Goal: Task Accomplishment & Management: Complete application form

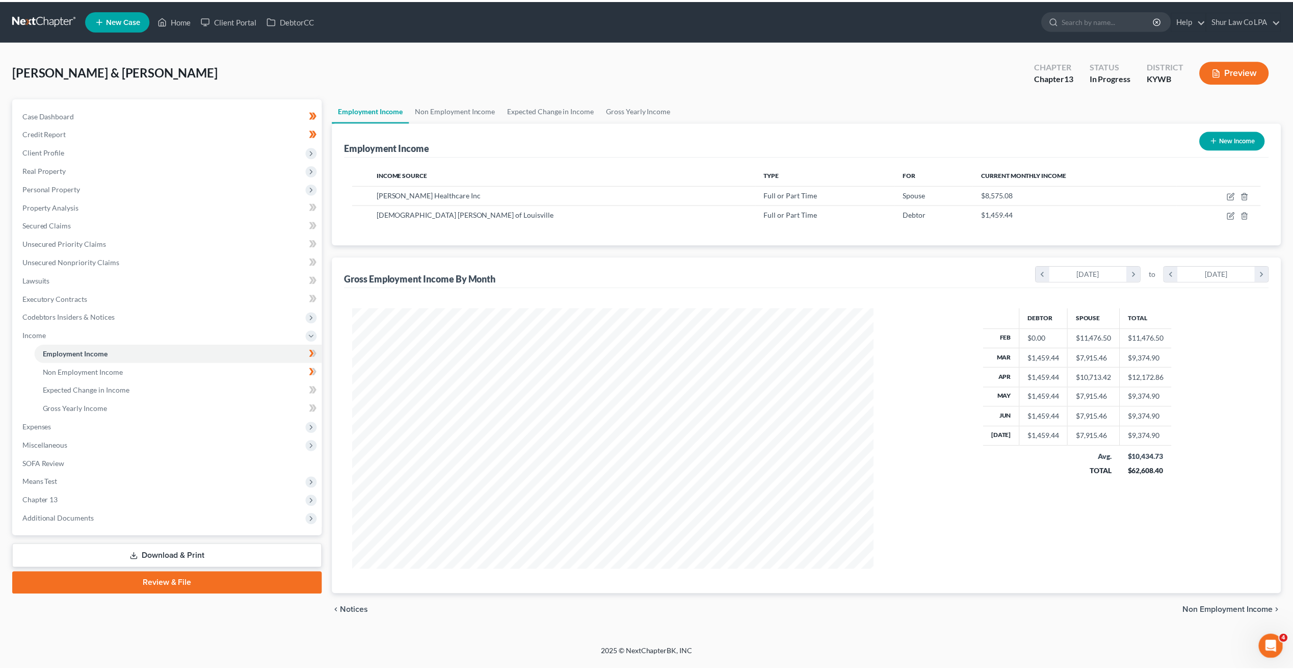
scroll to position [262, 545]
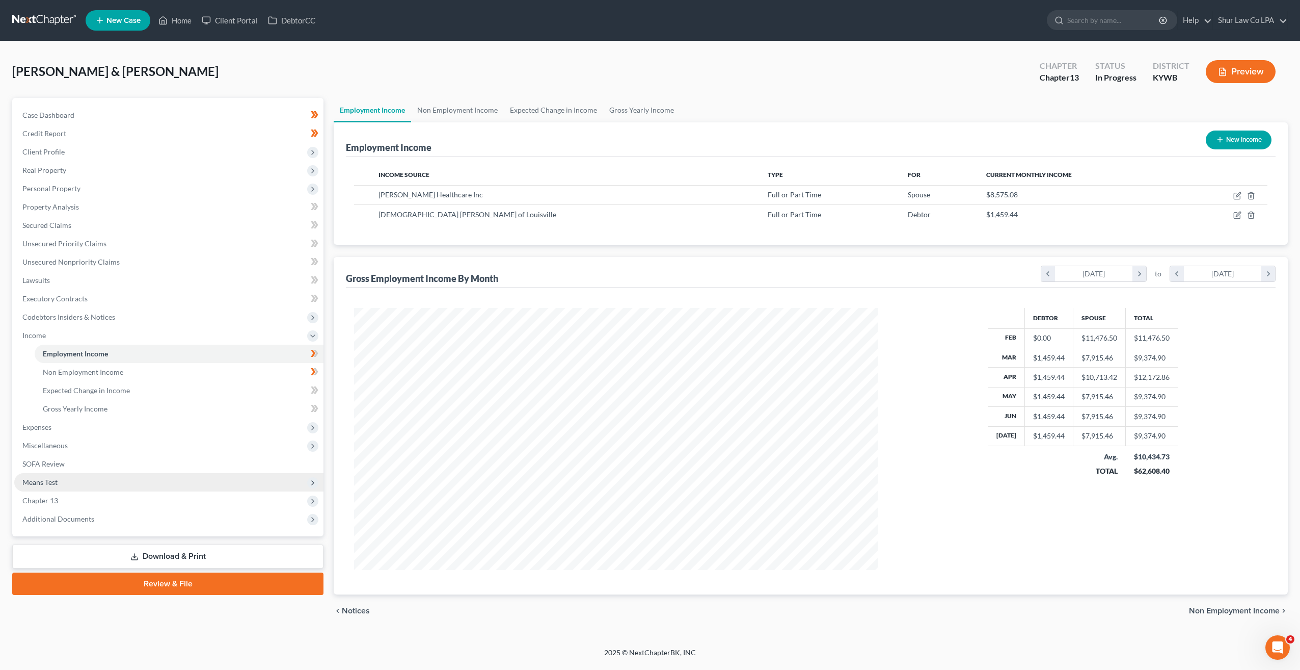
click at [48, 481] on span "Means Test" at bounding box center [39, 481] width 35 height 9
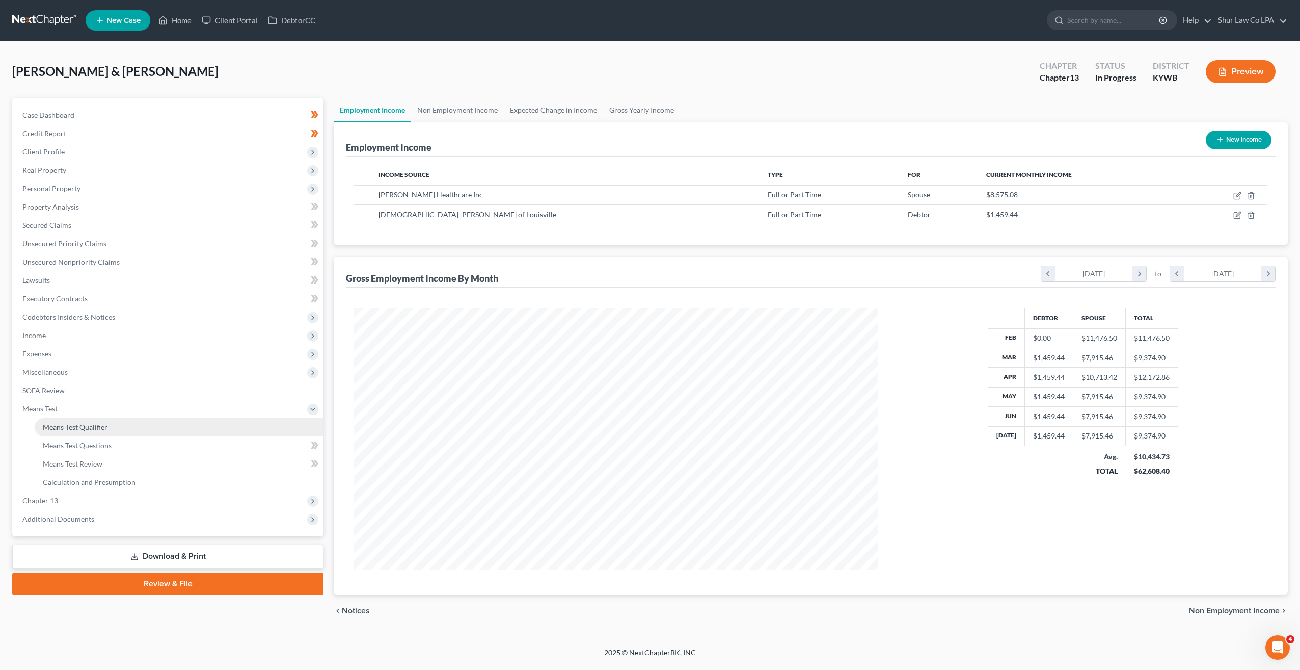
click at [86, 423] on span "Means Test Qualifier" at bounding box center [75, 426] width 65 height 9
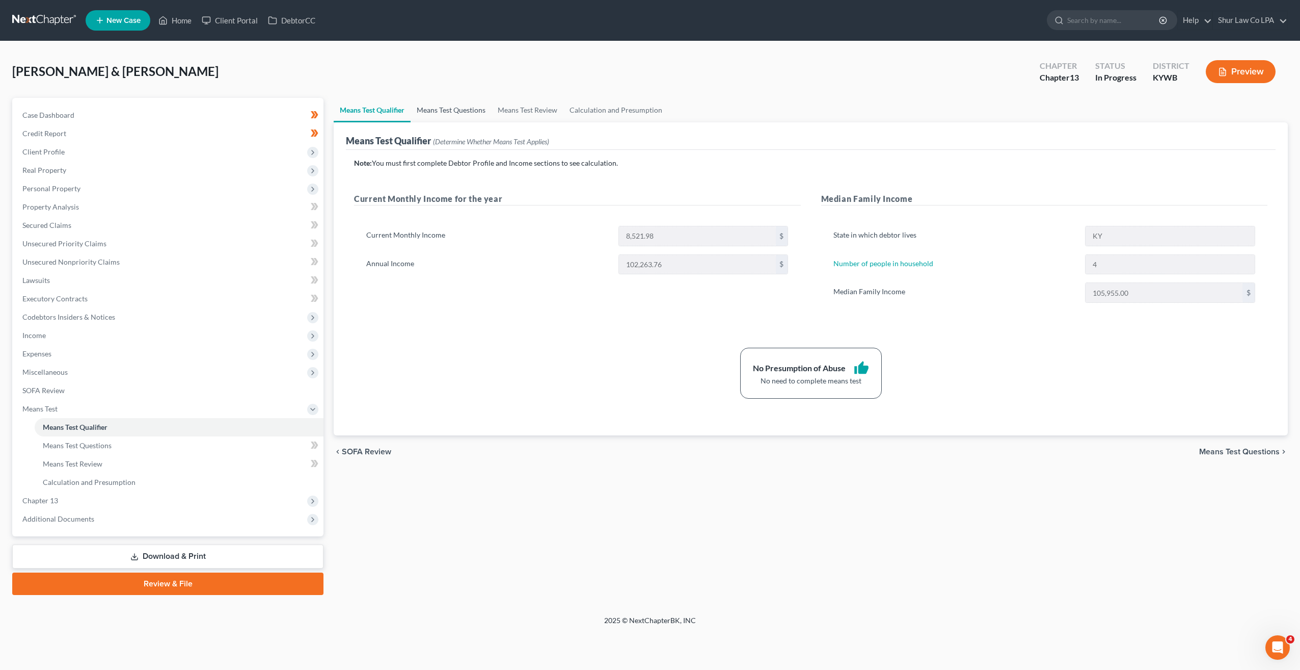
click at [454, 108] on link "Means Test Questions" at bounding box center [451, 110] width 81 height 24
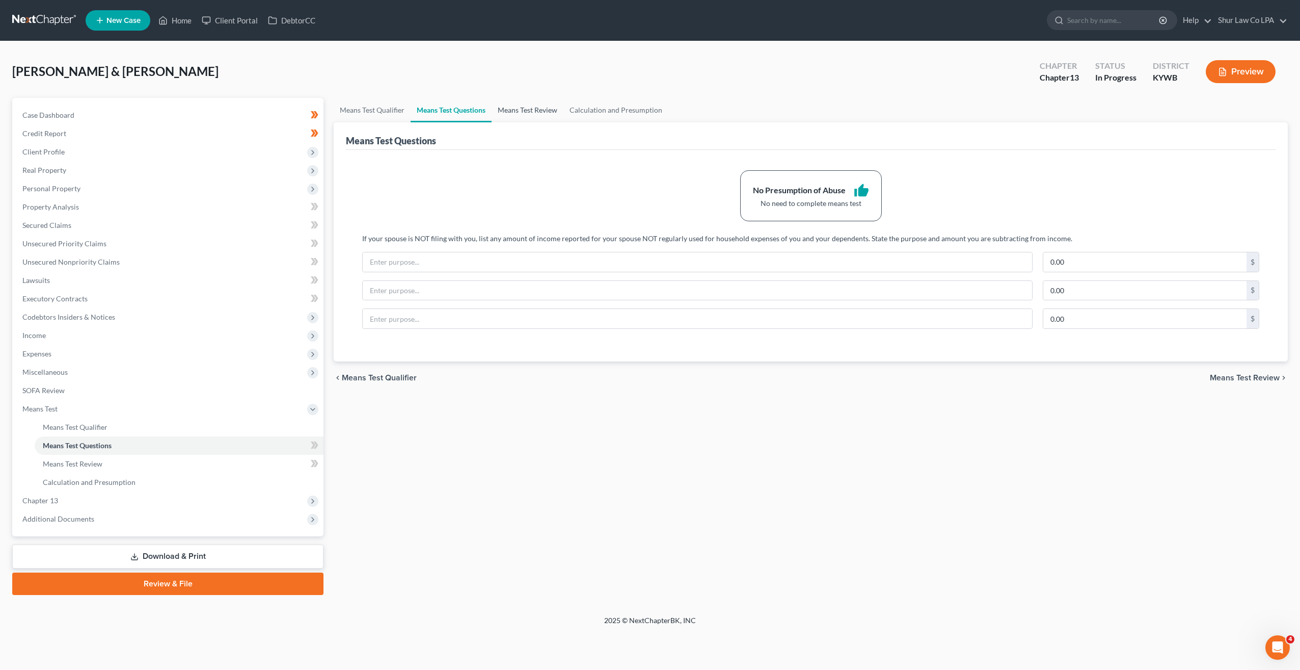
click at [509, 108] on link "Means Test Review" at bounding box center [528, 110] width 72 height 24
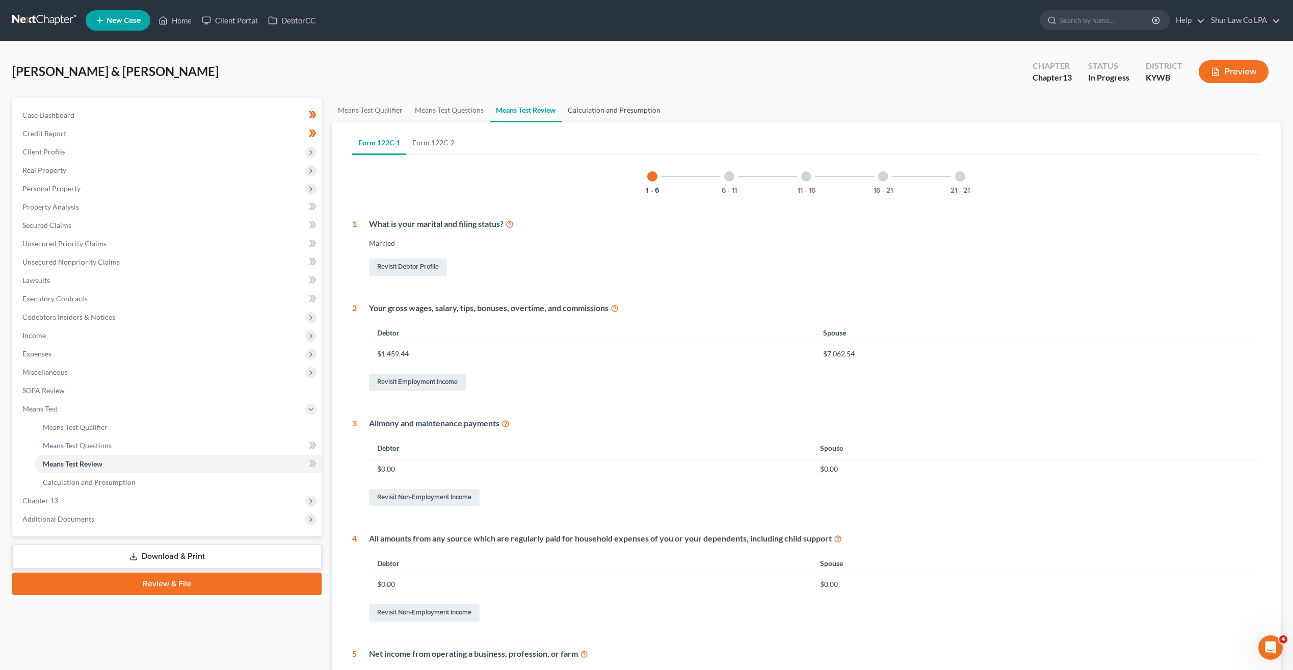
click at [611, 105] on link "Calculation and Presumption" at bounding box center [614, 110] width 105 height 24
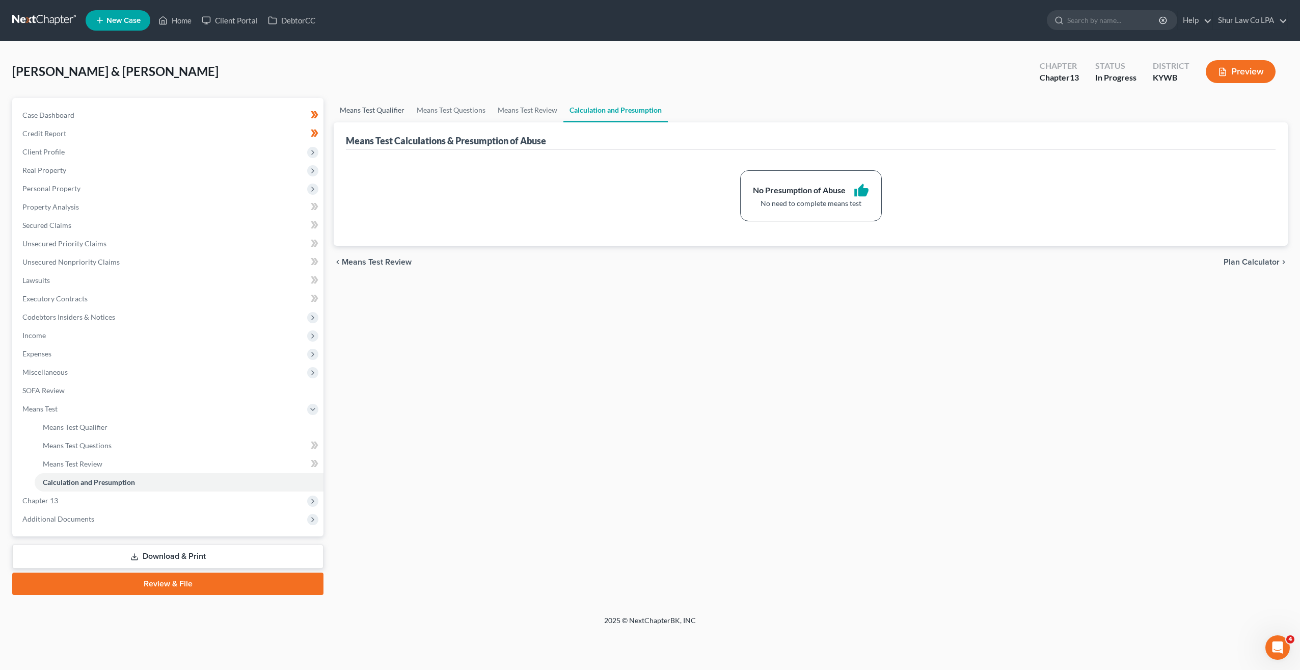
click at [374, 110] on link "Means Test Qualifier" at bounding box center [372, 110] width 77 height 24
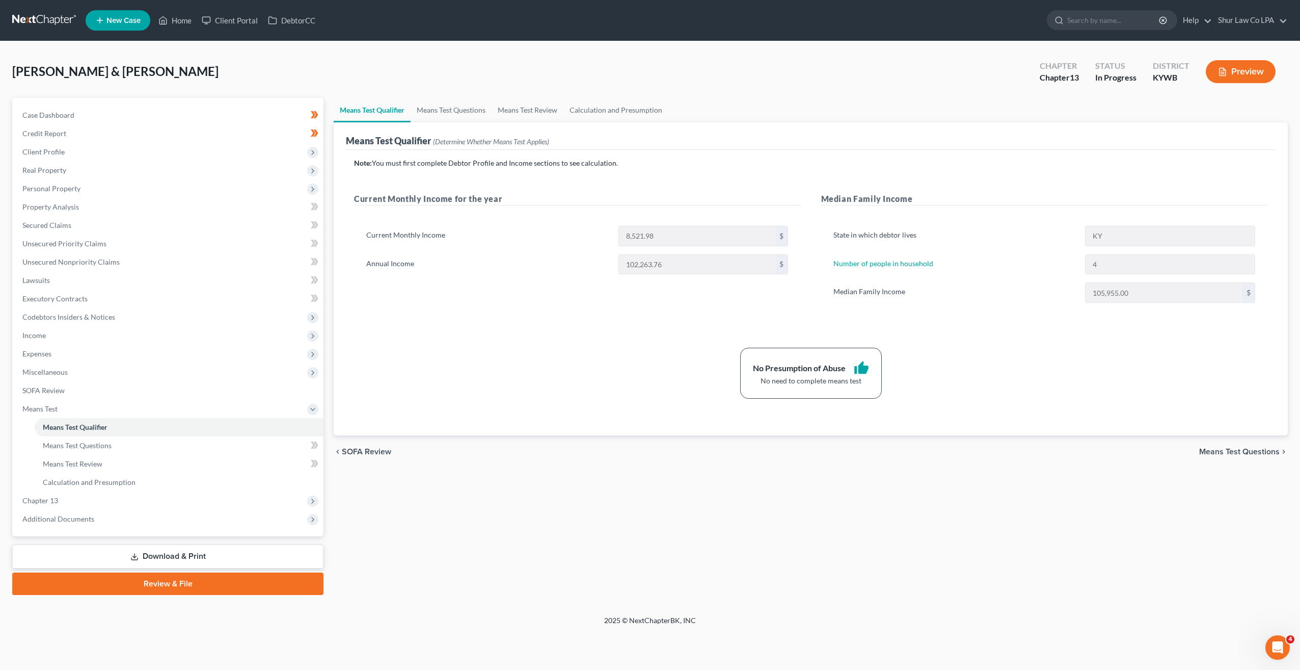
click at [631, 610] on div "[PERSON_NAME] & [PERSON_NAME] Upgraded Chapter Chapter 13 Status In Progress Di…" at bounding box center [650, 328] width 1300 height 574
click at [61, 333] on span "Income" at bounding box center [168, 335] width 309 height 18
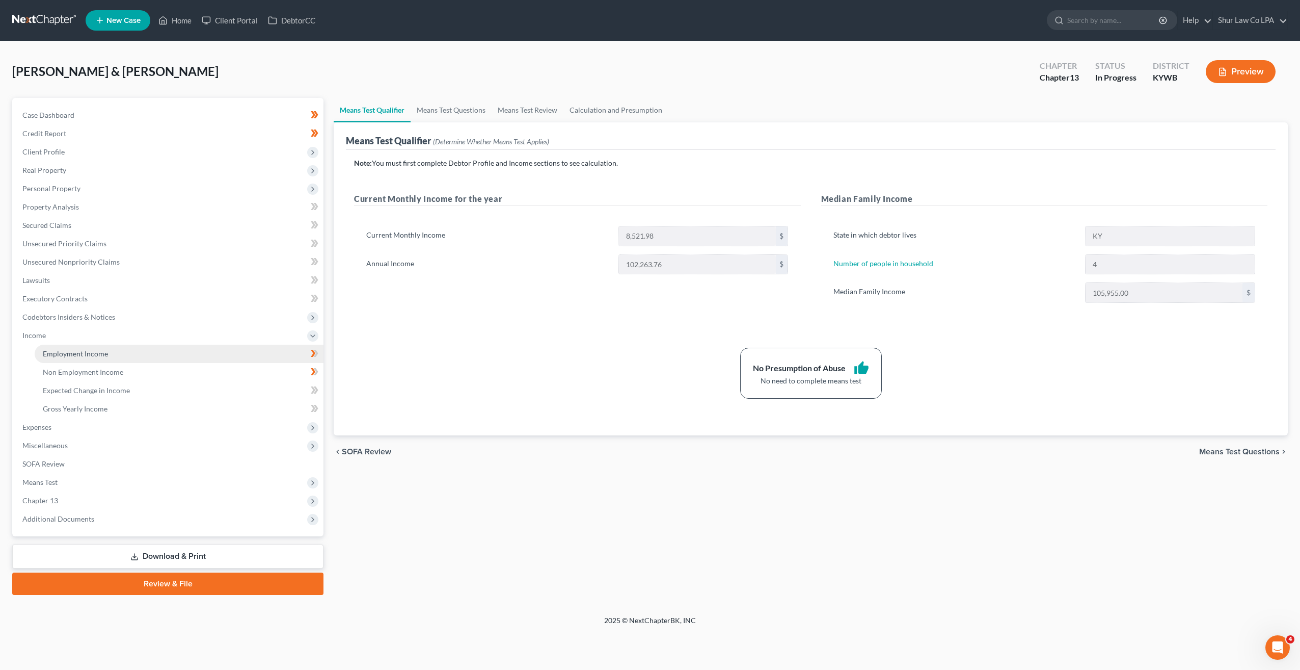
click at [70, 353] on span "Employment Income" at bounding box center [75, 353] width 65 height 9
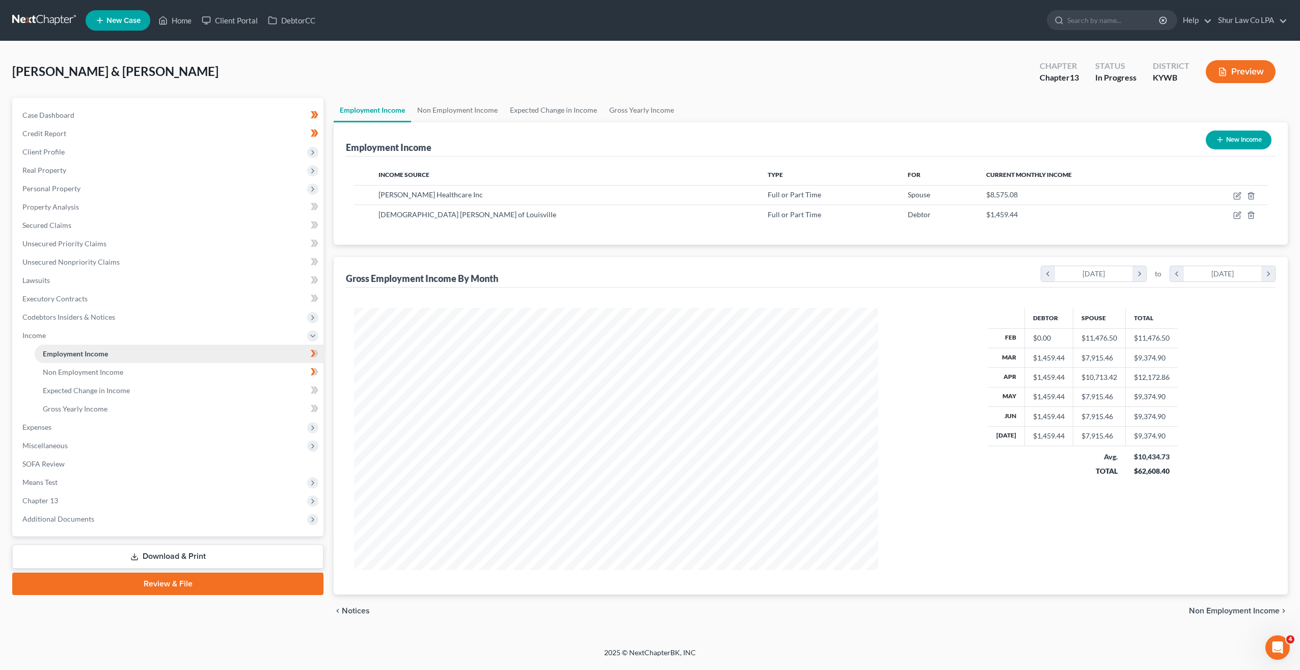
scroll to position [262, 545]
click at [484, 112] on link "Non Employment Income" at bounding box center [457, 110] width 93 height 24
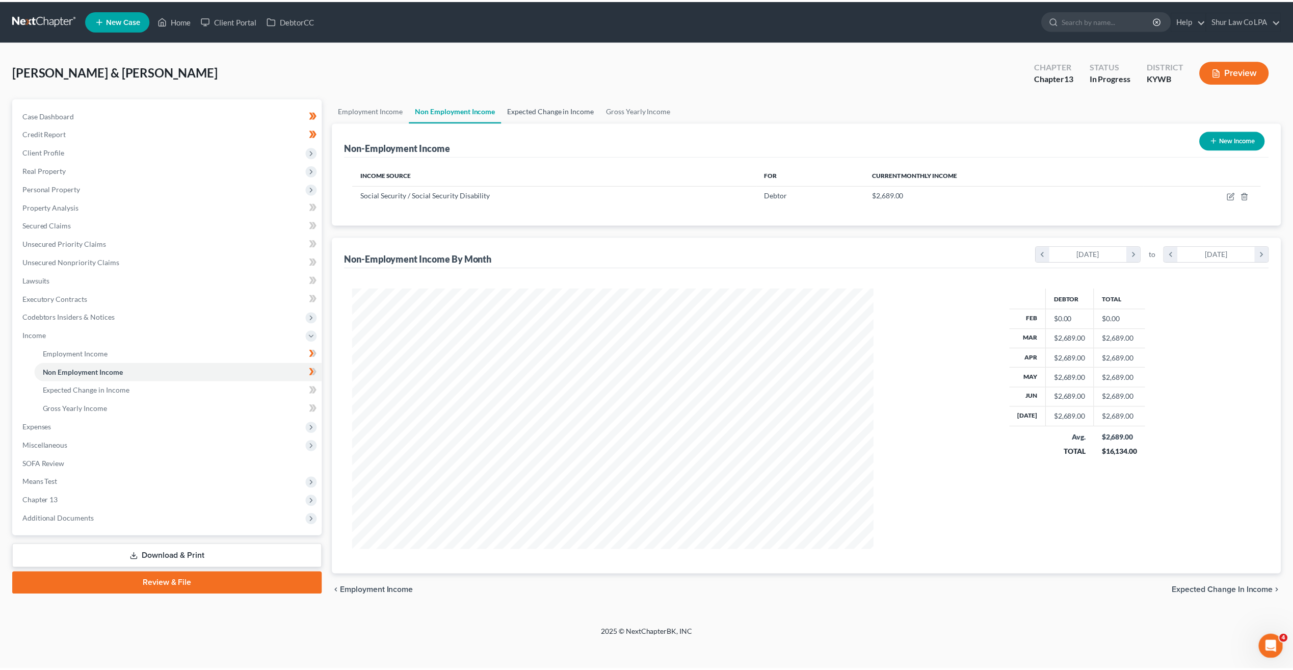
scroll to position [262, 545]
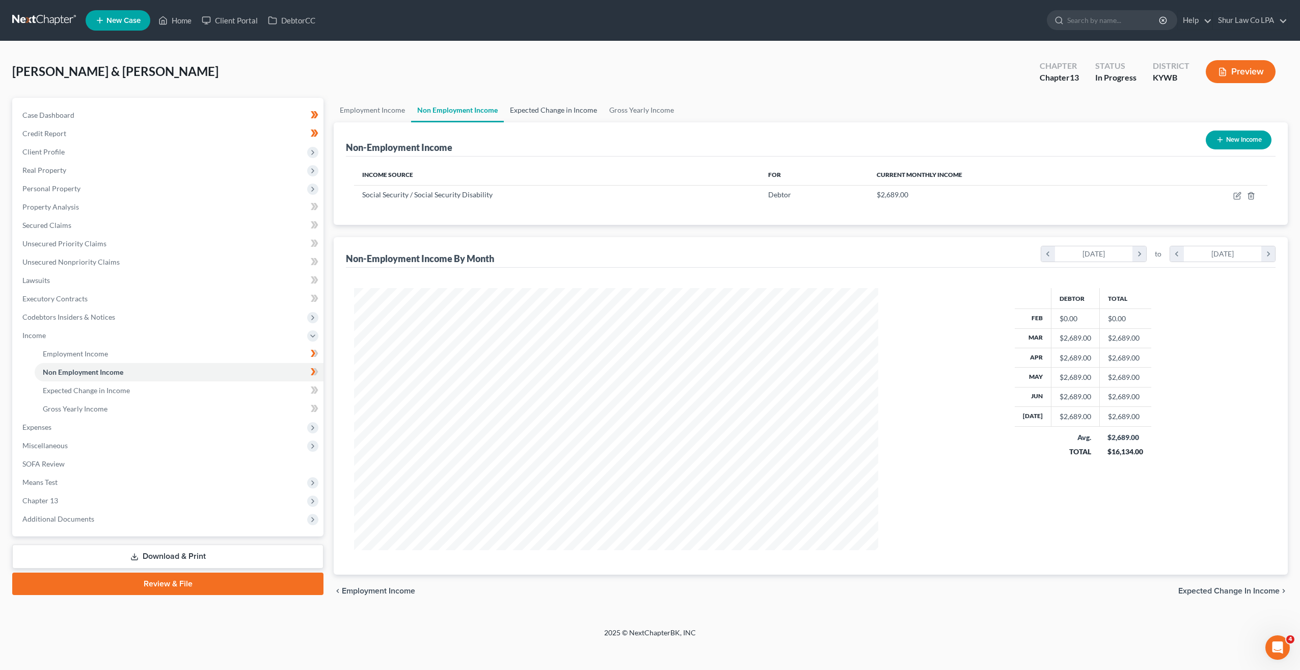
click at [546, 106] on link "Expected Change in Income" at bounding box center [553, 110] width 99 height 24
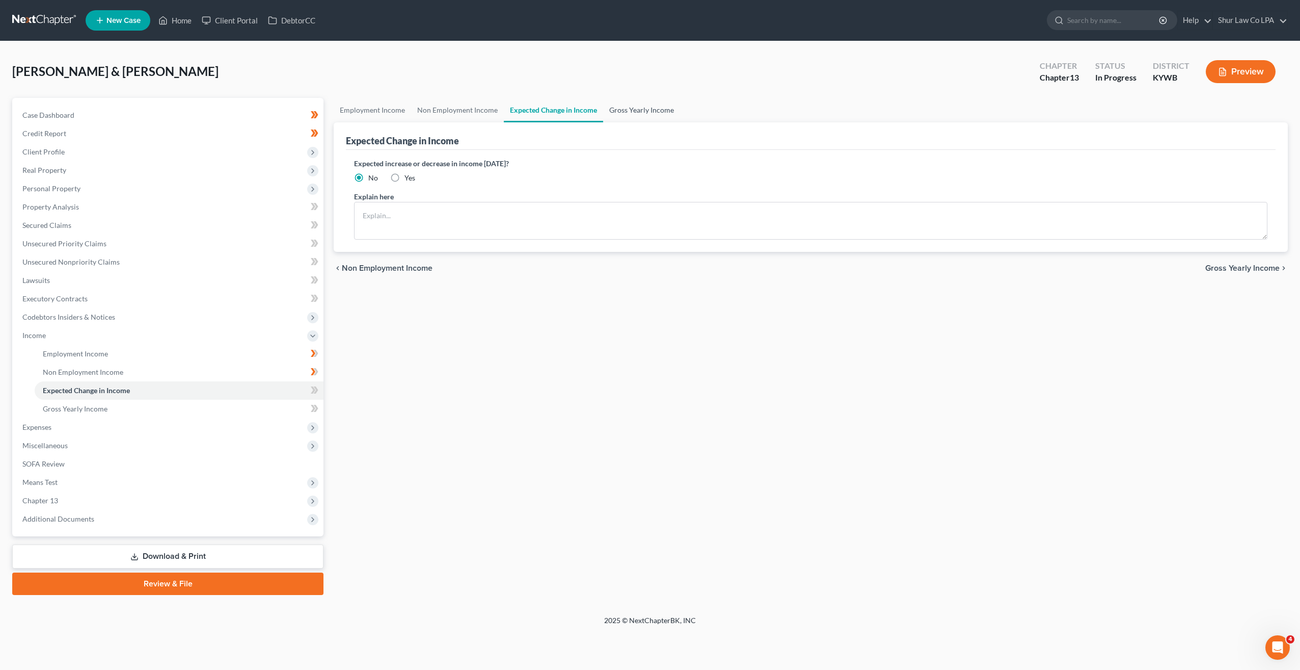
click at [626, 106] on link "Gross Yearly Income" at bounding box center [641, 110] width 77 height 24
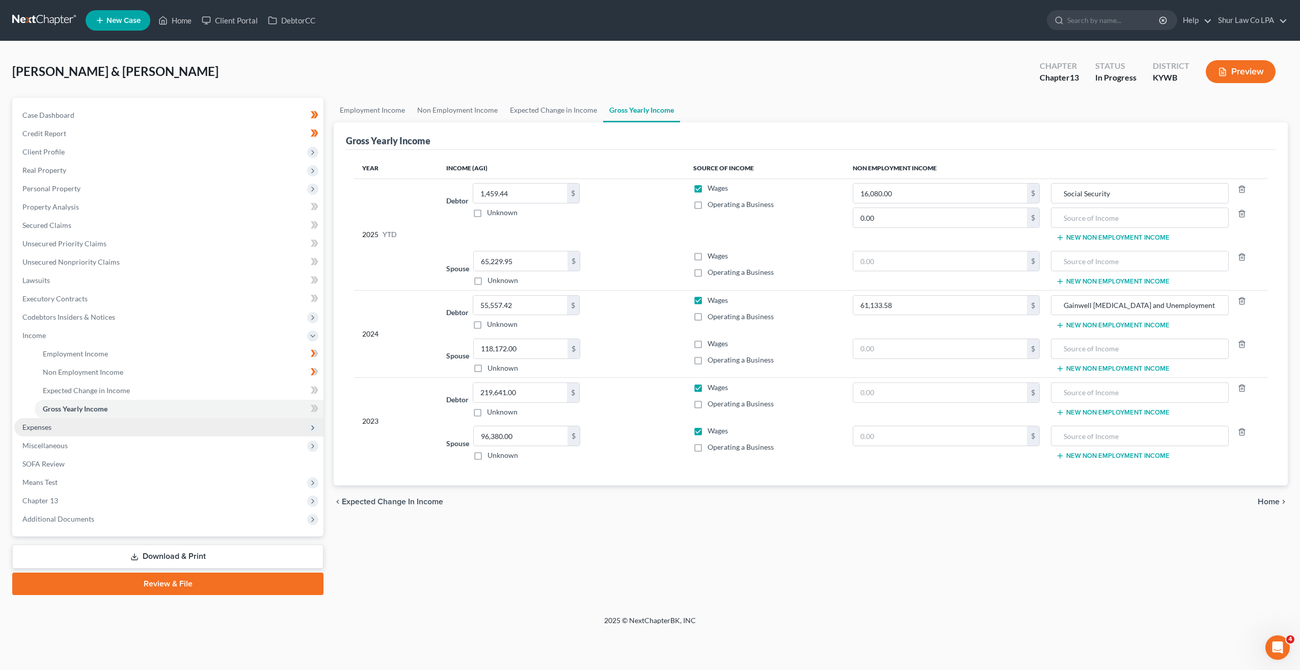
click at [51, 427] on span "Expenses" at bounding box center [36, 426] width 29 height 9
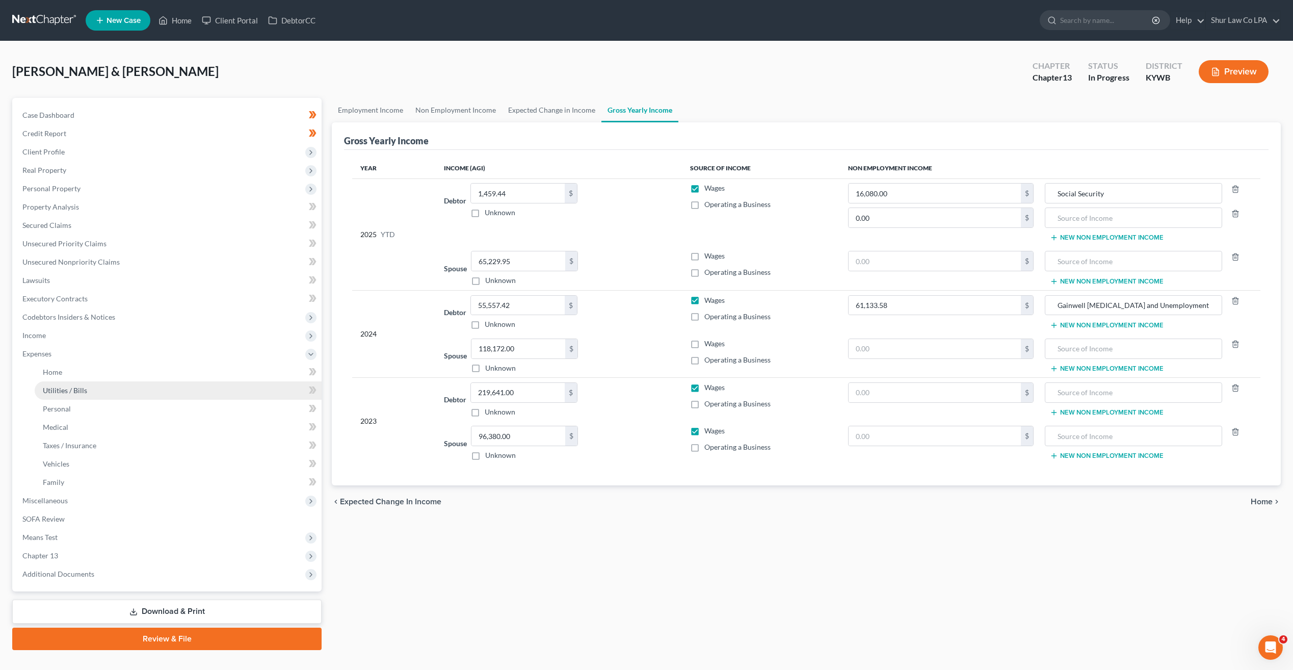
click at [73, 384] on link "Utilities / Bills" at bounding box center [178, 390] width 287 height 18
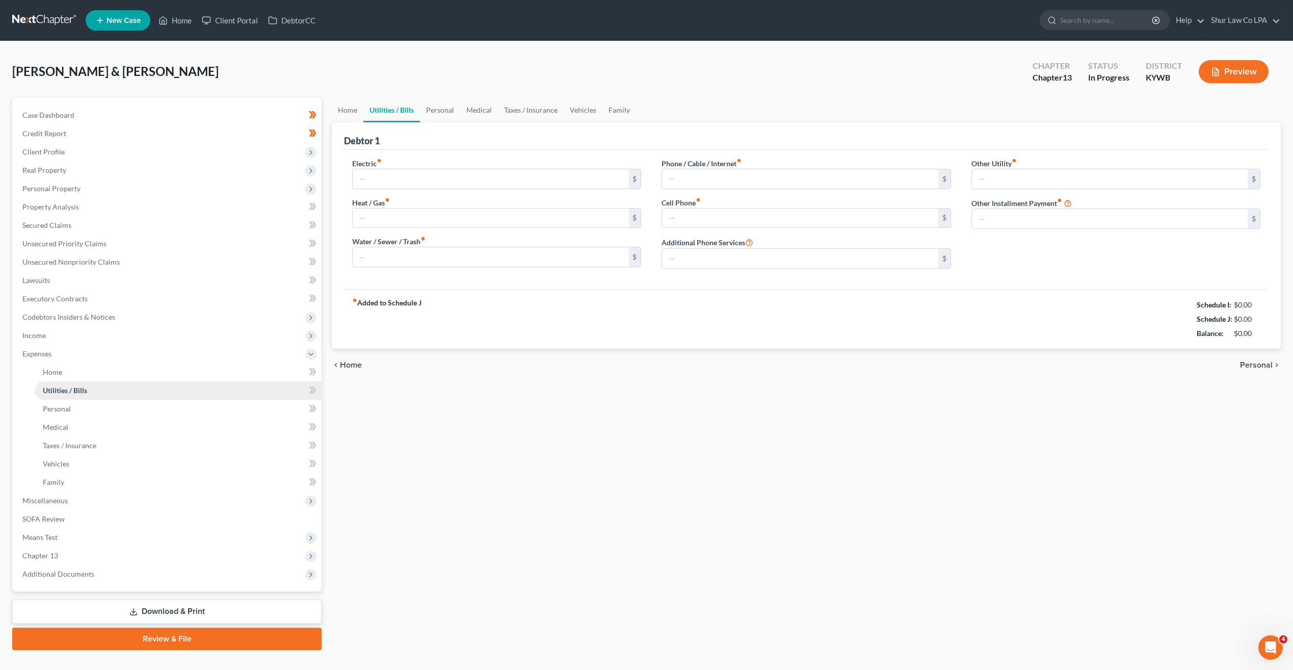
type input "500.00"
type input "350.00"
type input "140.00"
type input "330.00"
type input "380.00"
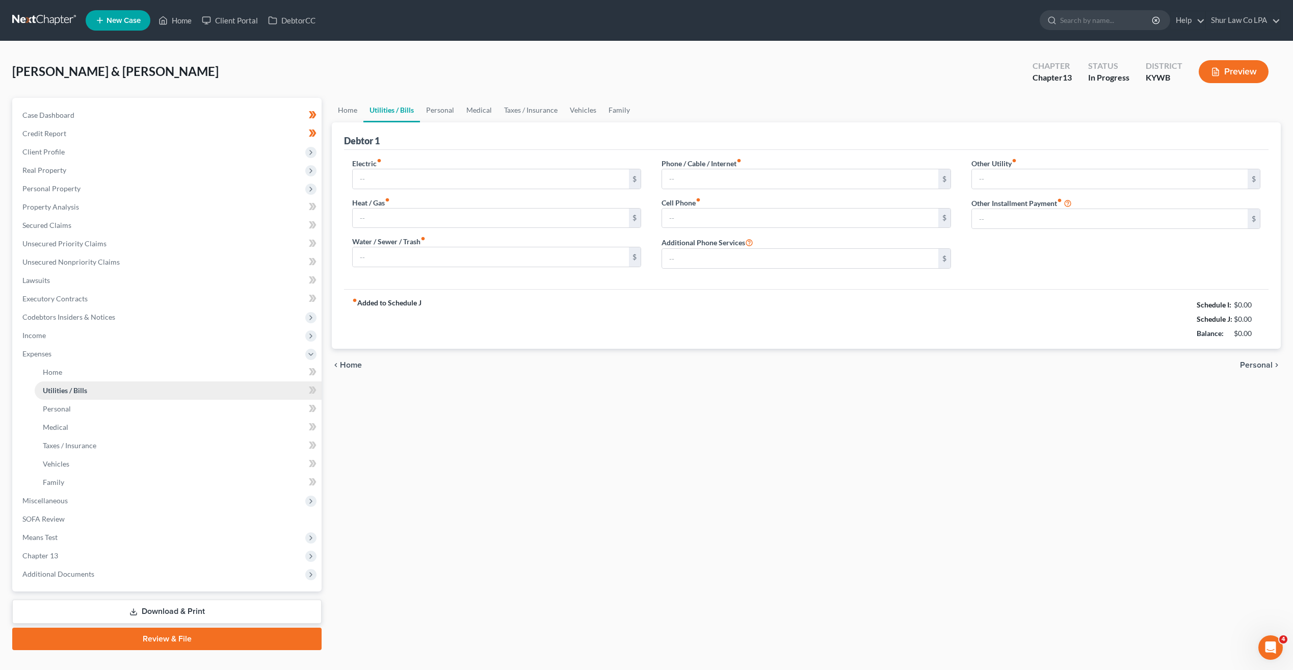
type input "110.00"
type input "Security System"
type input "275.00"
type input "Shed Rental"
click at [649, 454] on div "Home Utilities / Bills Personal Medical Taxes / Insurance Vehicles Family Debto…" at bounding box center [806, 374] width 959 height 552
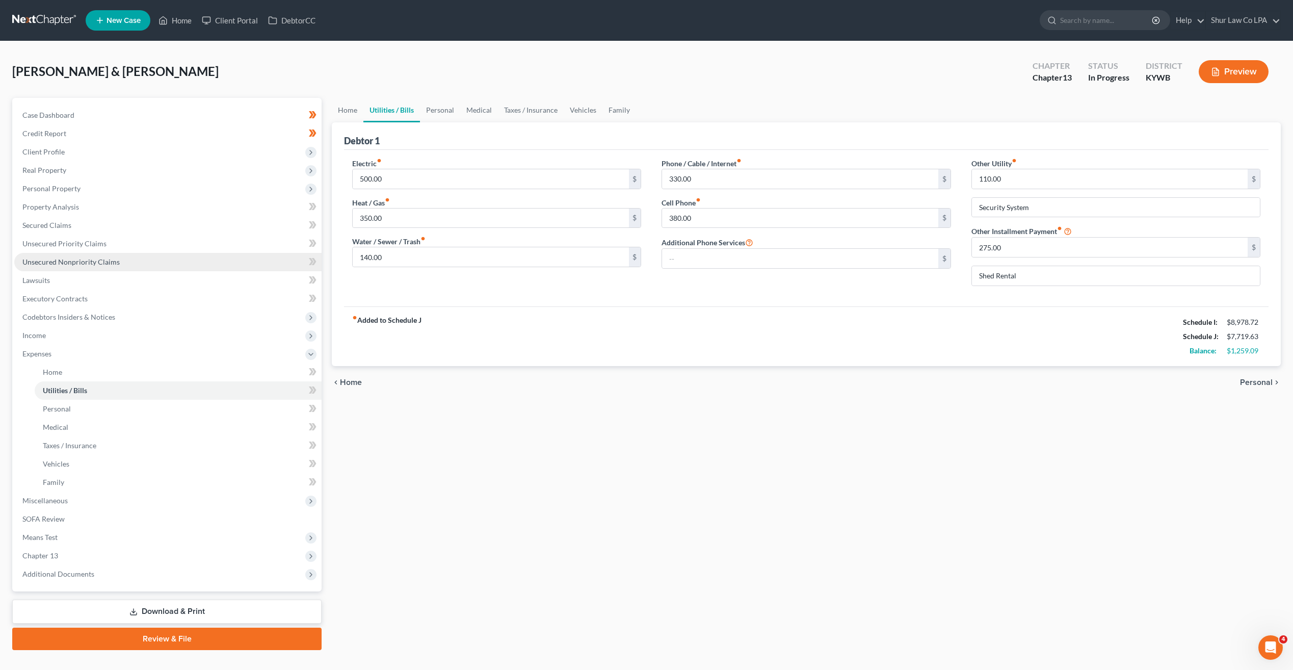
click at [54, 261] on span "Unsecured Nonpriority Claims" at bounding box center [70, 261] width 97 height 9
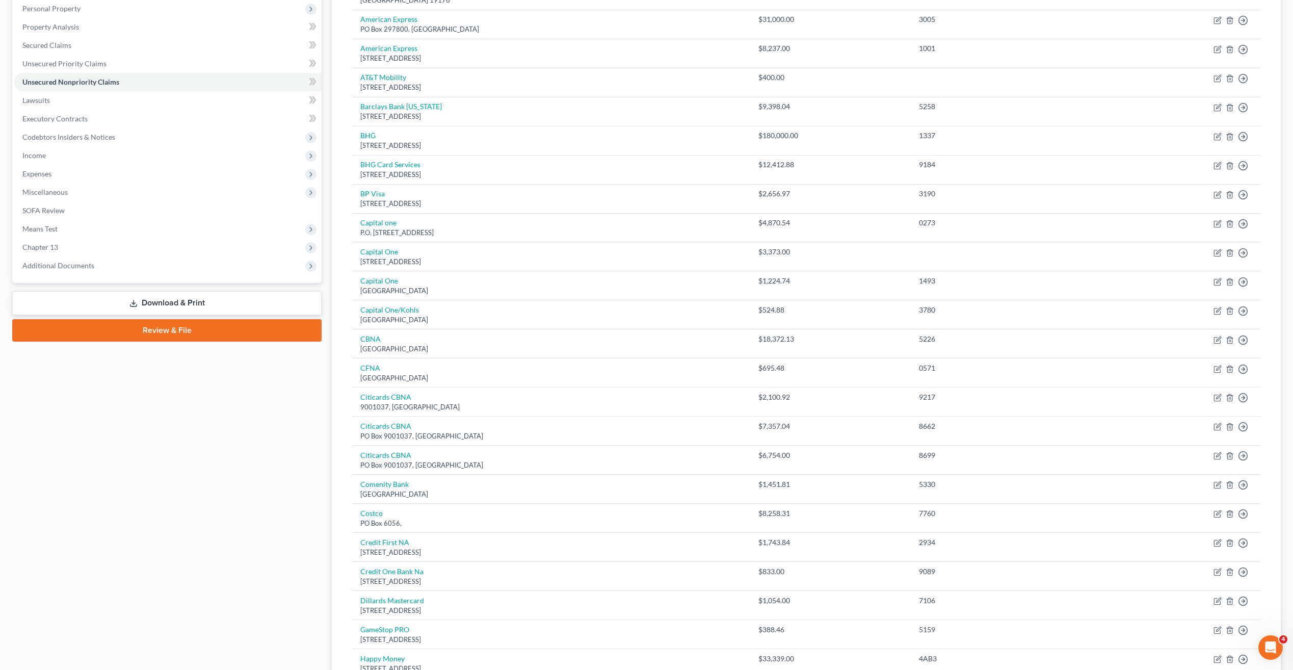
scroll to position [101, 0]
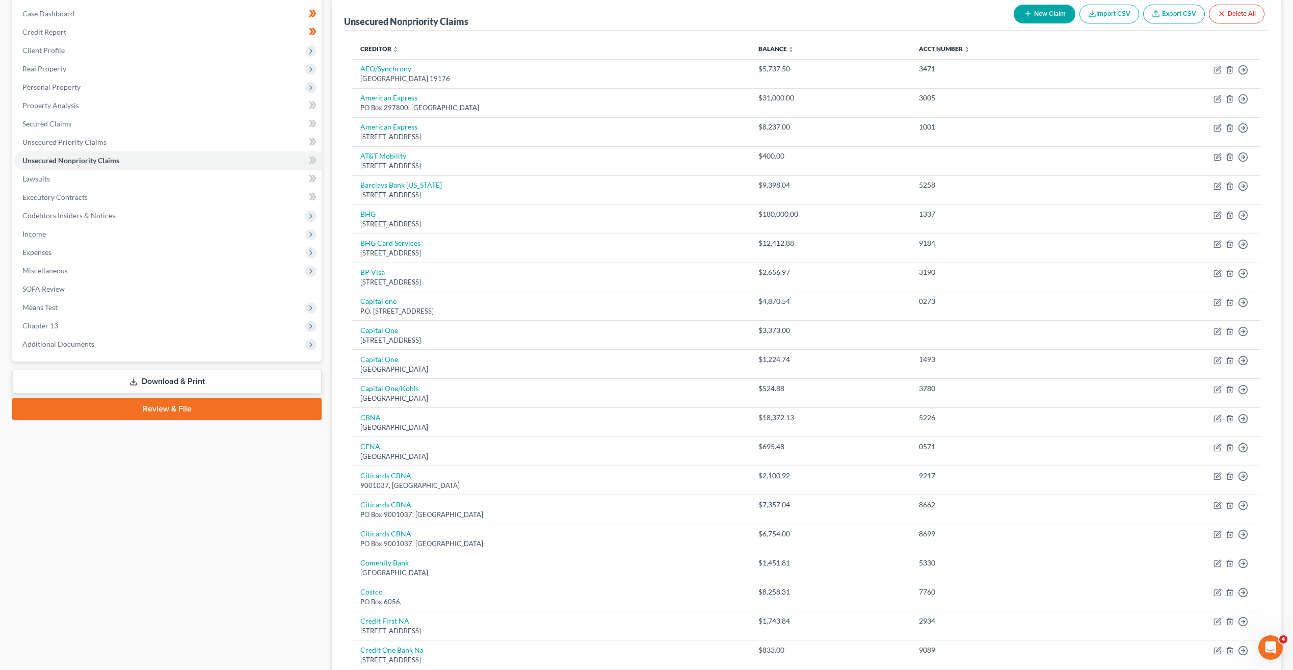
click at [179, 406] on link "Review & File" at bounding box center [166, 408] width 309 height 22
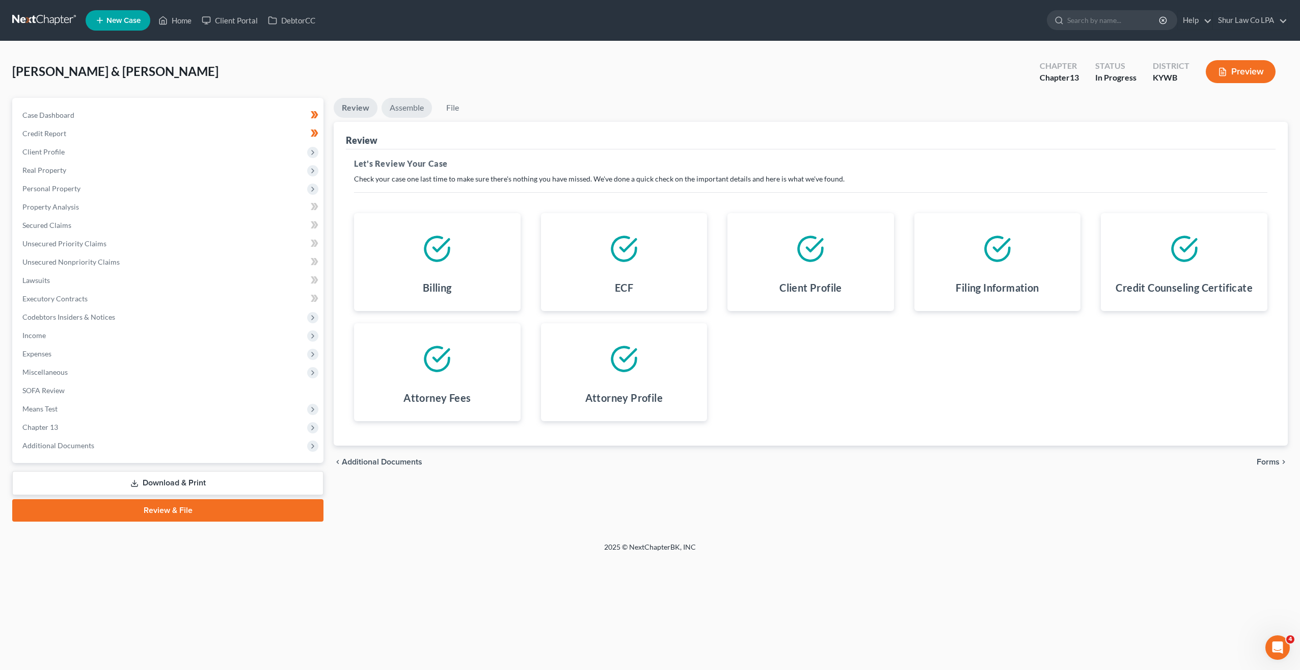
click at [410, 104] on link "Assemble" at bounding box center [407, 108] width 50 height 20
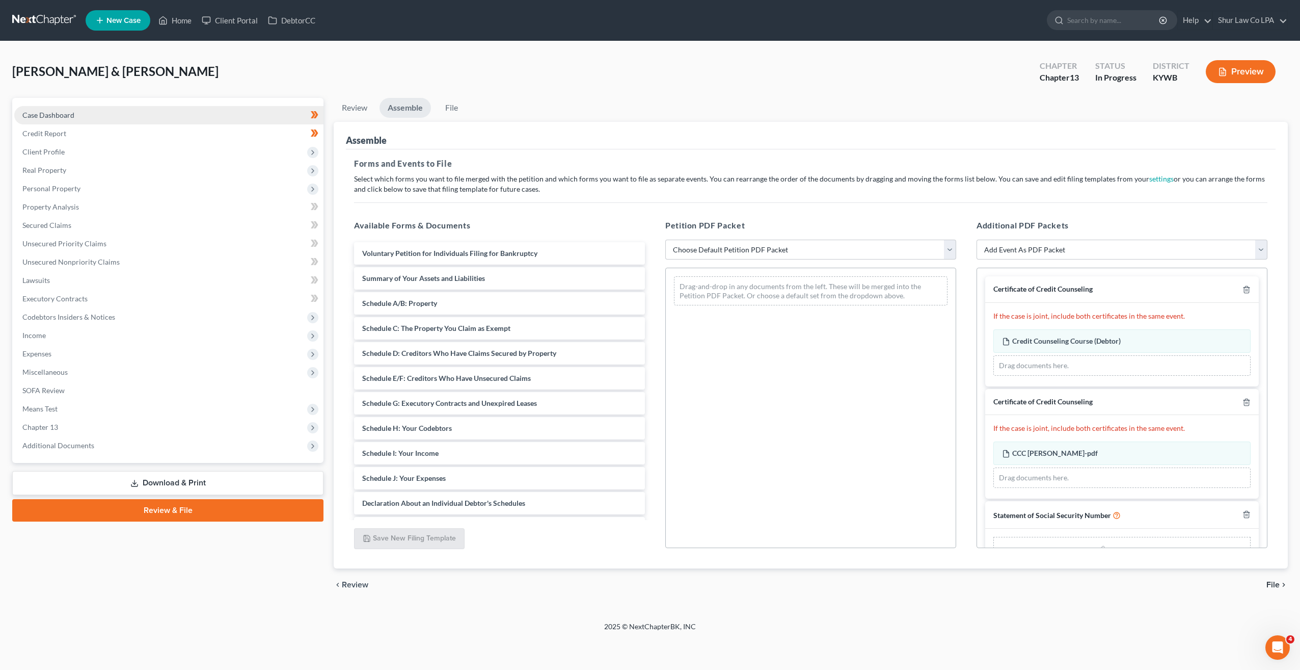
click at [70, 116] on span "Case Dashboard" at bounding box center [48, 115] width 52 height 9
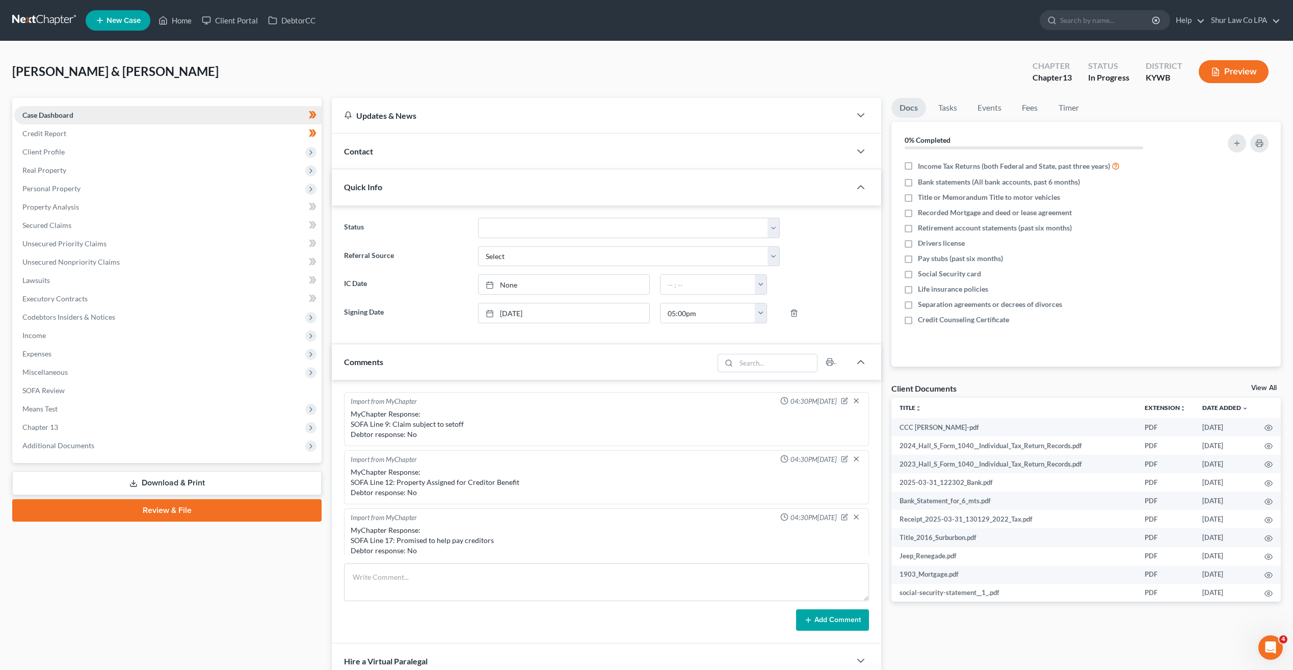
scroll to position [181, 0]
click at [59, 149] on span "Client Profile" at bounding box center [43, 151] width 42 height 9
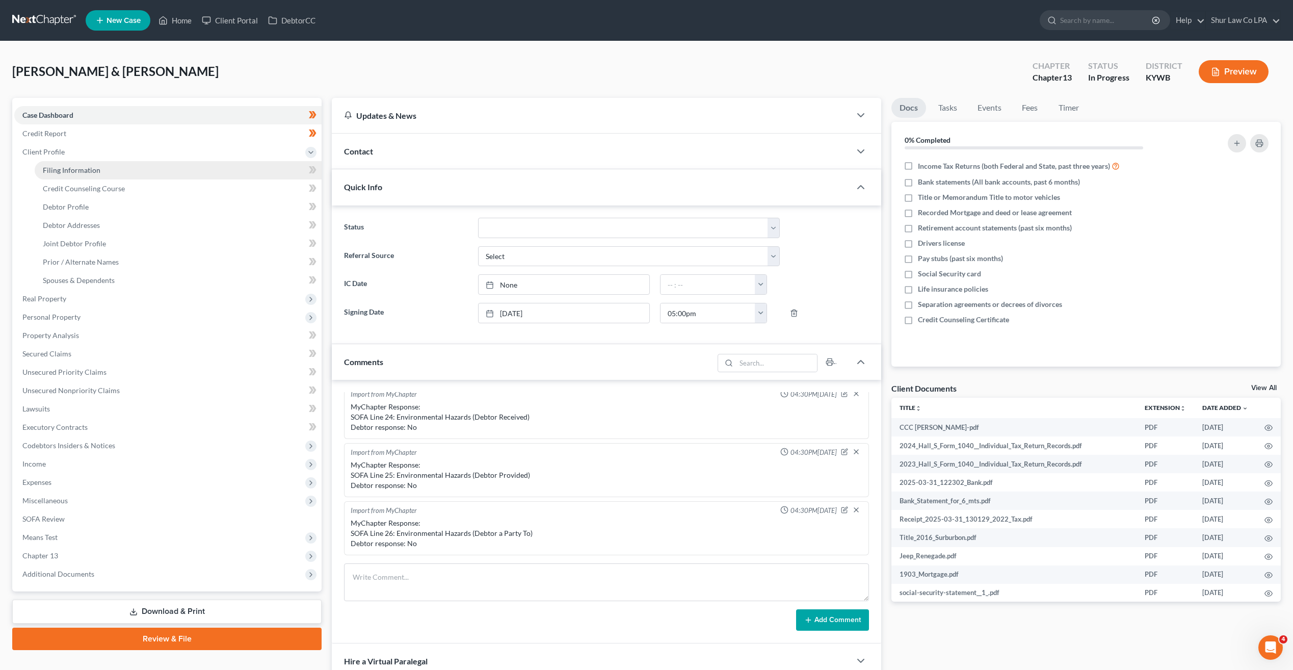
click at [62, 167] on span "Filing Information" at bounding box center [72, 170] width 58 height 9
select select "1"
select select "3"
select select "0"
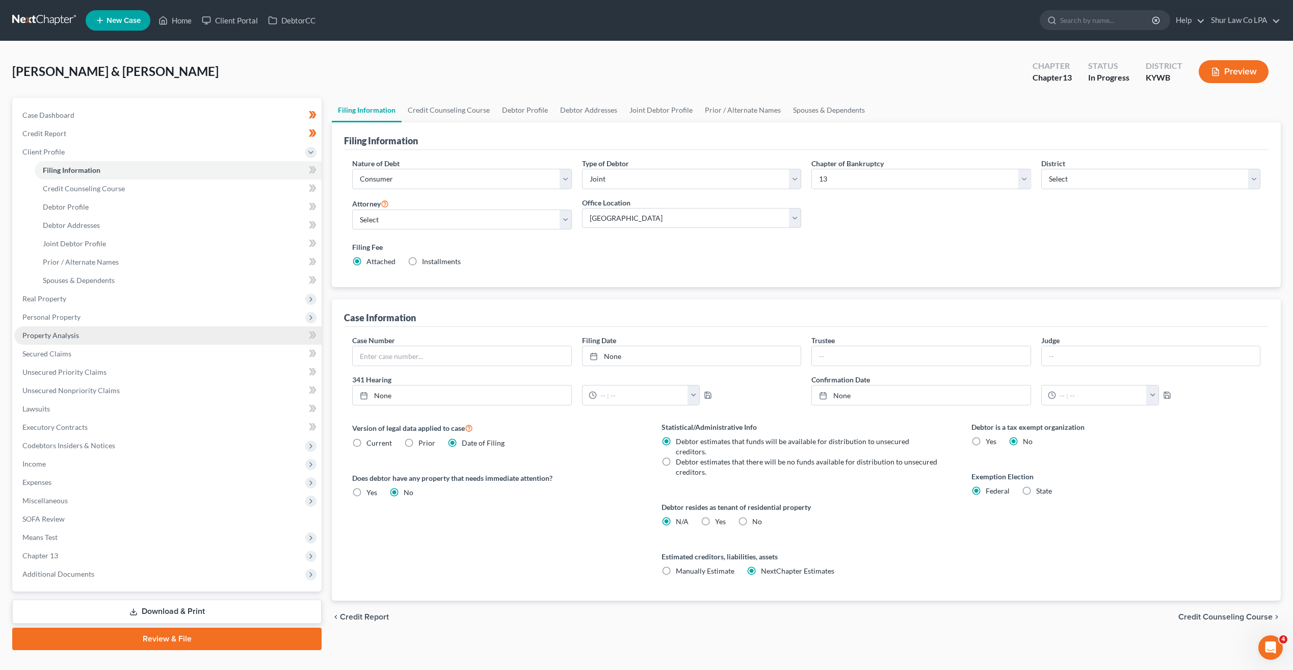
click at [54, 334] on span "Property Analysis" at bounding box center [50, 335] width 57 height 9
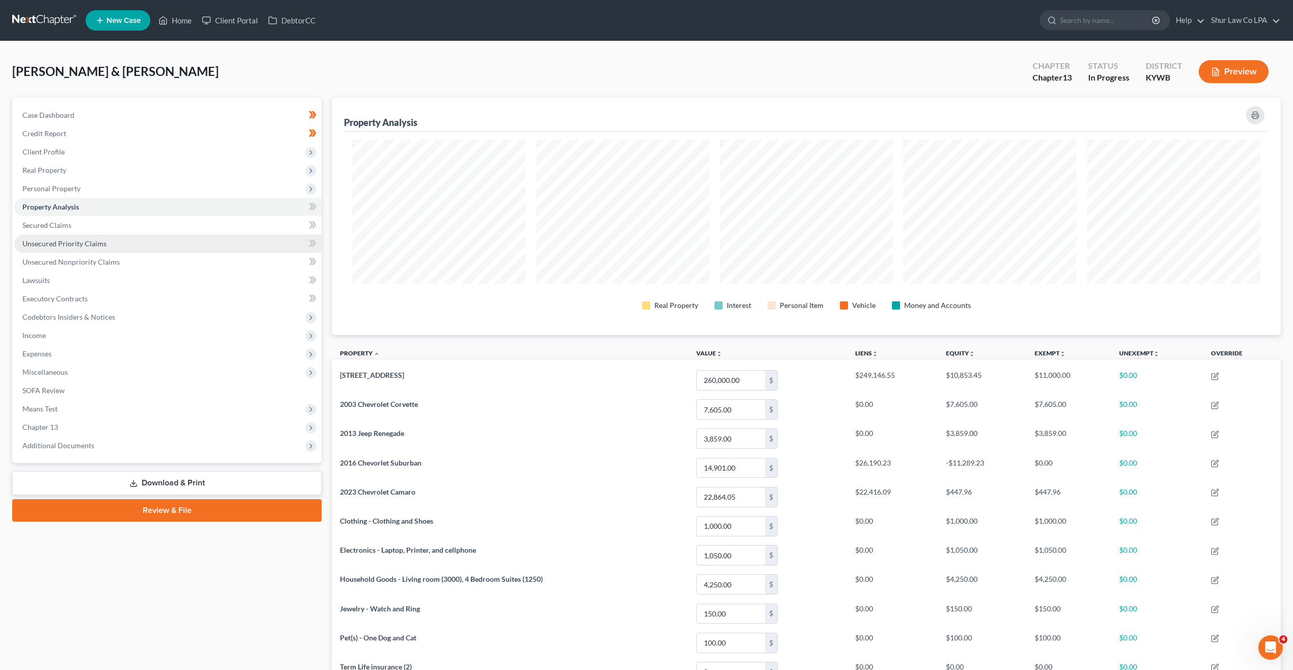
click at [98, 237] on link "Unsecured Priority Claims" at bounding box center [167, 243] width 307 height 18
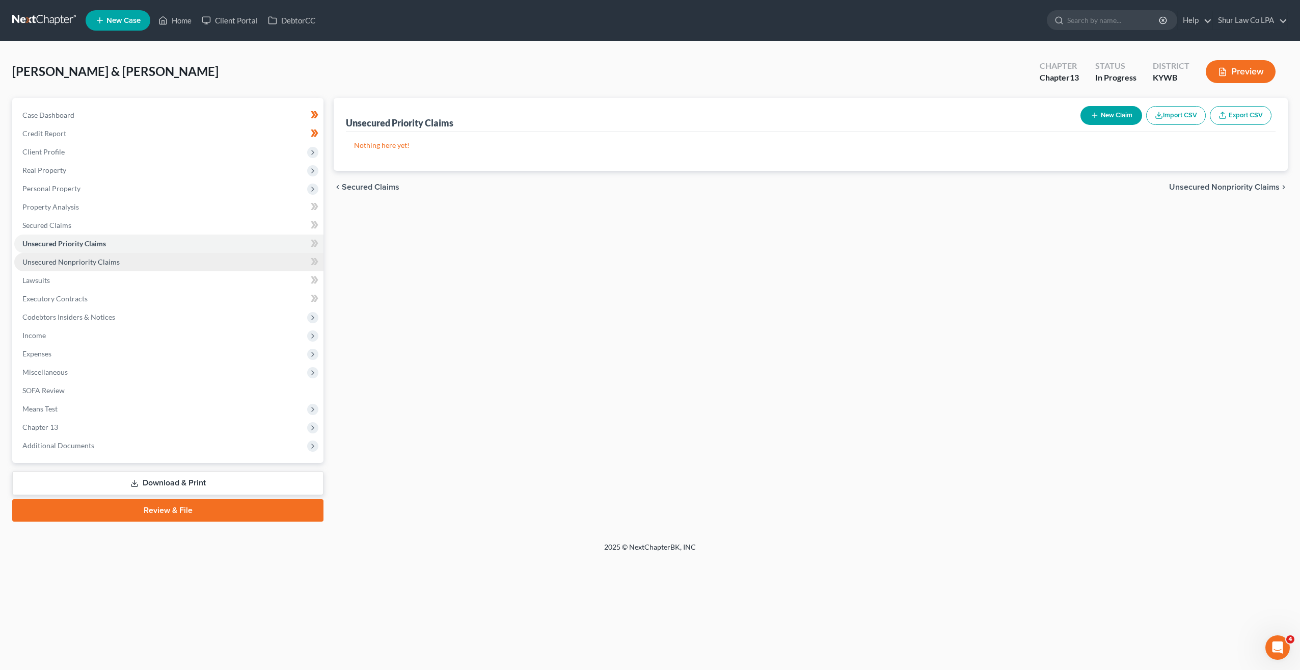
click at [100, 260] on span "Unsecured Nonpriority Claims" at bounding box center [70, 261] width 97 height 9
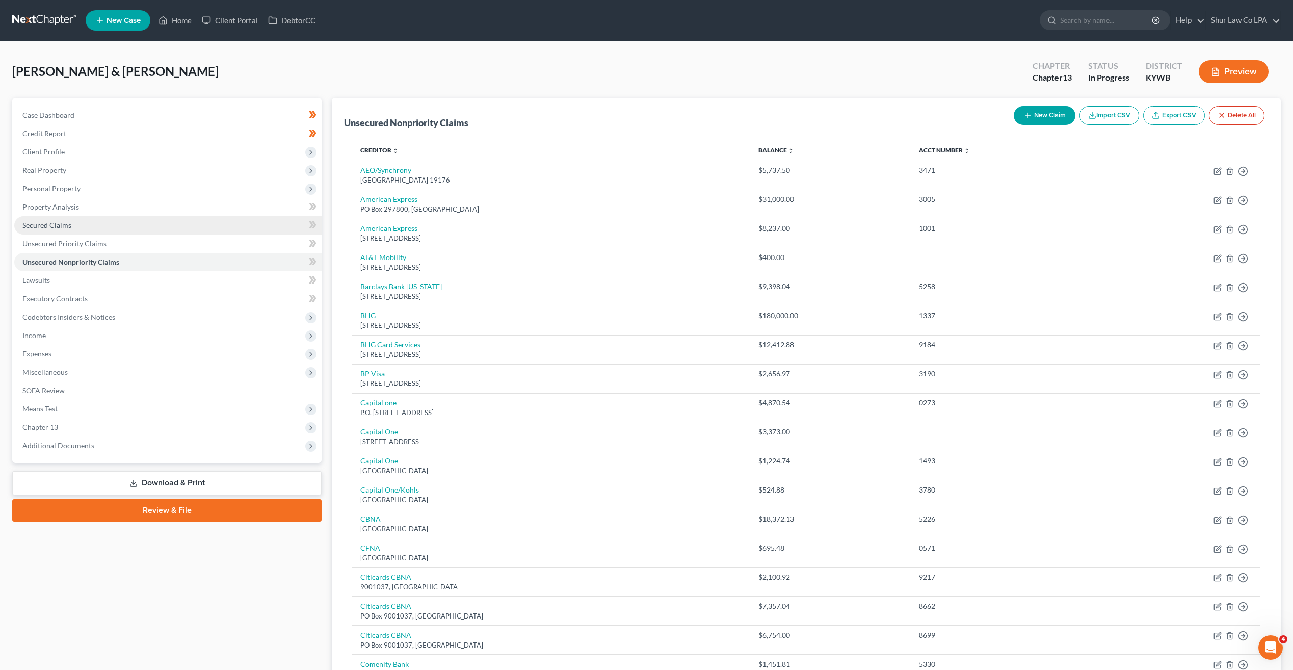
click at [75, 229] on link "Secured Claims" at bounding box center [167, 225] width 307 height 18
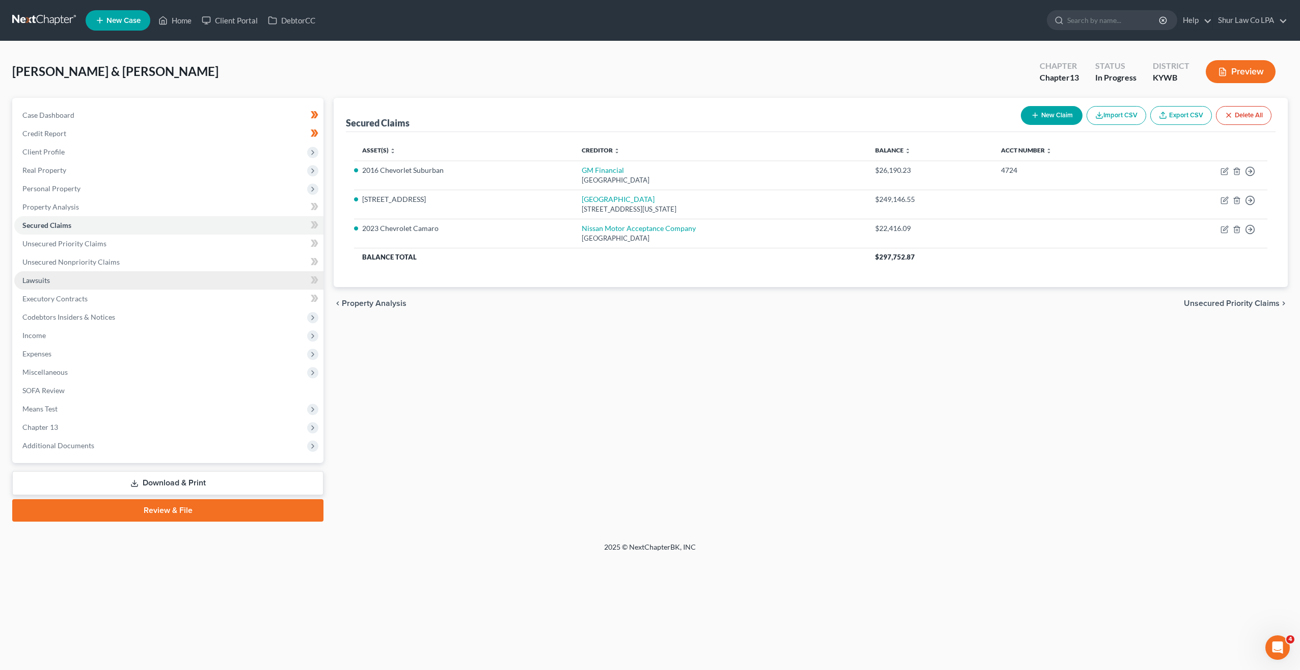
click at [79, 284] on link "Lawsuits" at bounding box center [168, 280] width 309 height 18
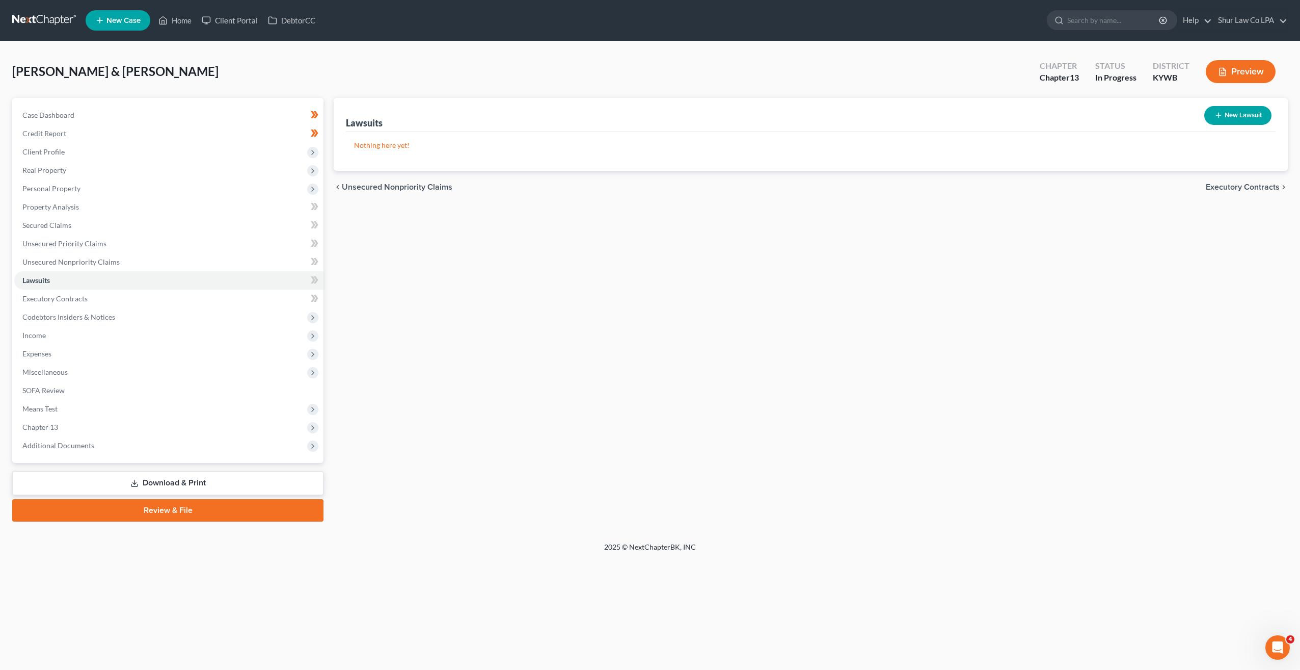
click at [1232, 118] on button "New Lawsuit" at bounding box center [1238, 115] width 67 height 19
select select "0"
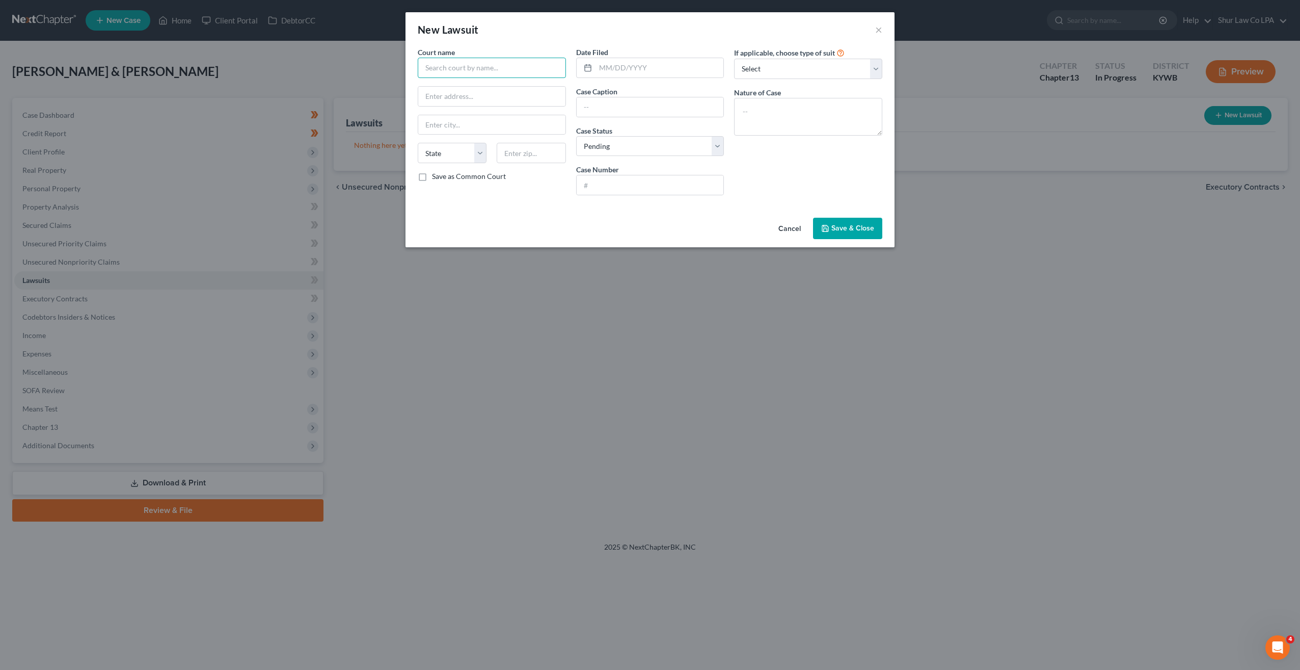
click at [464, 65] on input "text" at bounding box center [492, 68] width 148 height 20
click at [453, 69] on input "text" at bounding box center [492, 68] width 148 height 20
type input "[GEOGRAPHIC_DATA]"
click at [610, 66] on input "text" at bounding box center [660, 67] width 128 height 19
type input "[DATE]"
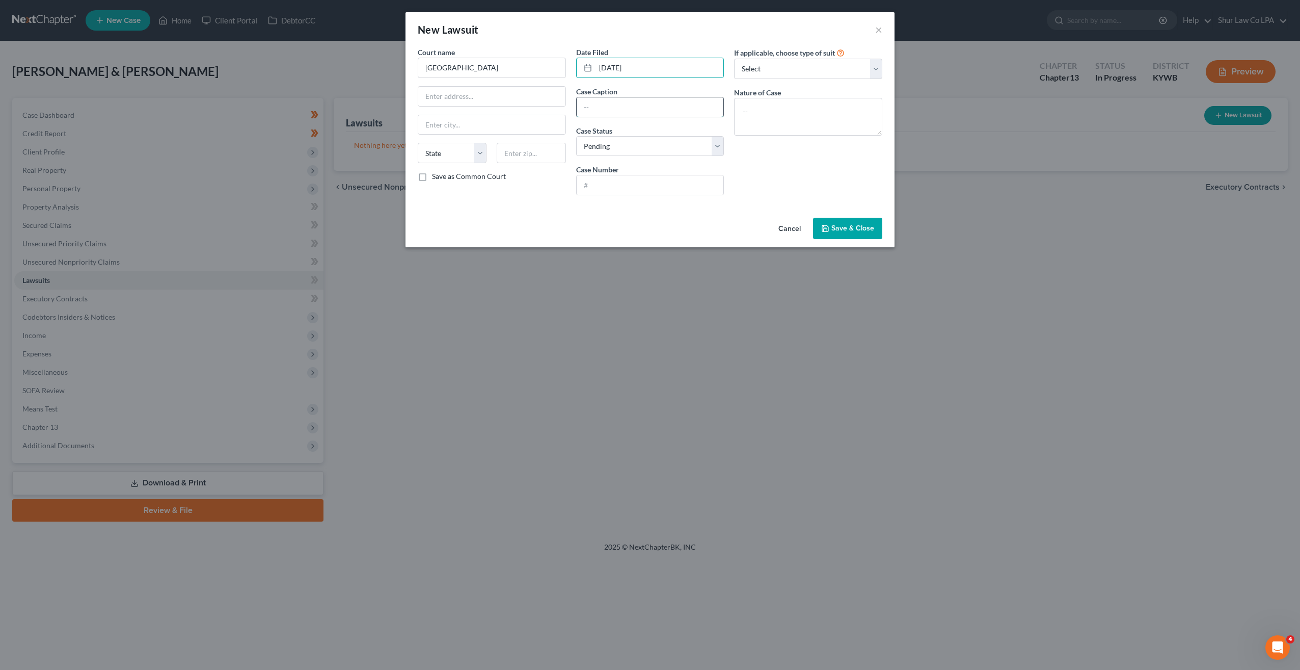
click at [644, 105] on input "text" at bounding box center [650, 106] width 147 height 19
type input "American Express v. [PERSON_NAME]"
click at [631, 190] on input "text" at bounding box center [650, 184] width 147 height 19
type input "25-CI-00561"
click at [801, 64] on select "Select Repossession Garnishment Foreclosure Attached, Seized, Or Levied Other" at bounding box center [808, 69] width 148 height 20
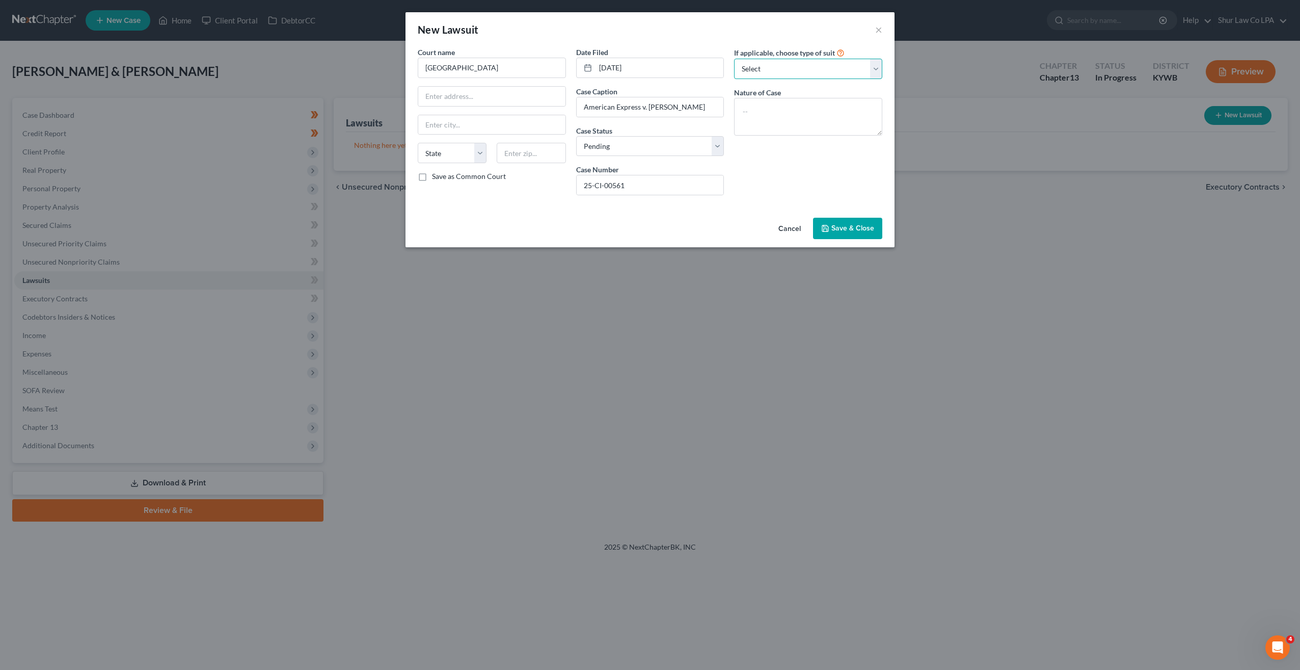
select select "4"
click at [734, 59] on select "Select Repossession Garnishment Foreclosure Attached, Seized, Or Levied Other" at bounding box center [808, 69] width 148 height 20
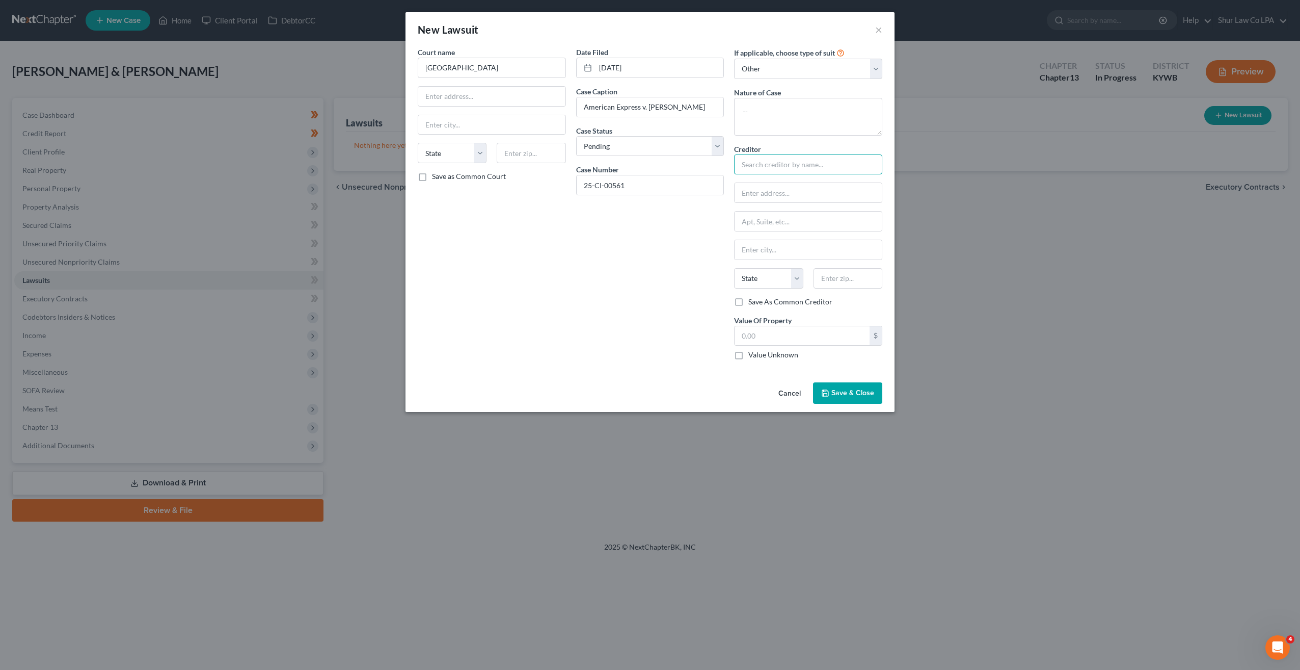
click at [772, 163] on input "text" at bounding box center [808, 164] width 148 height 20
type input "American Express"
click at [671, 275] on div "Date Filed [DATE] Case Caption American Express v. [PERSON_NAME] Case Status * …" at bounding box center [650, 207] width 158 height 321
click at [874, 64] on select "Select Repossession Garnishment Foreclosure Attached, Seized, Or Levied Other" at bounding box center [808, 69] width 148 height 20
select select
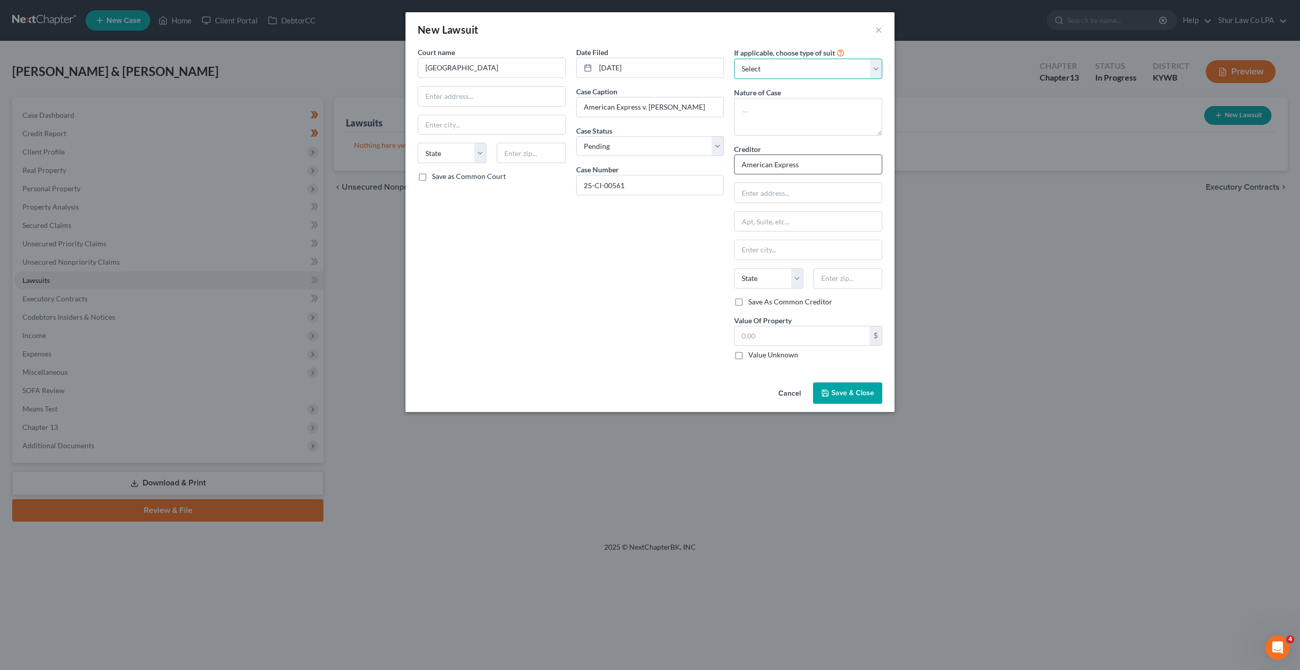
click at [734, 59] on select "Select Repossession Garnishment Foreclosure Attached, Seized, Or Levied Other" at bounding box center [808, 69] width 148 height 20
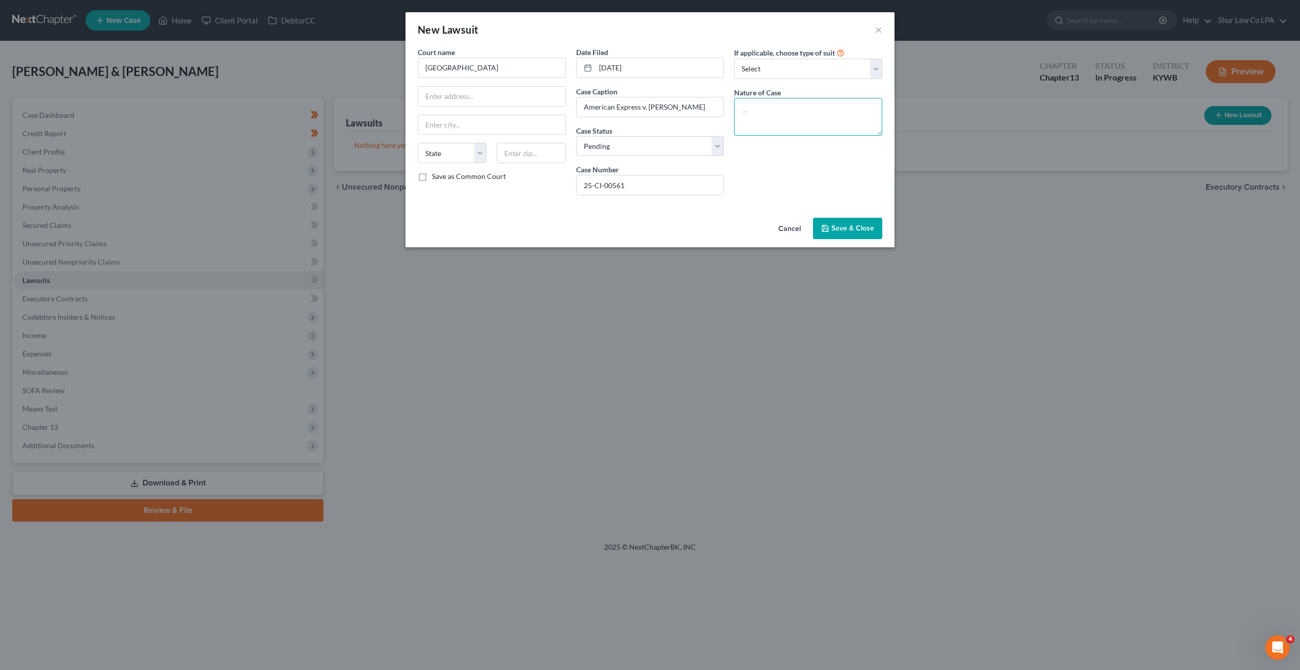
click at [777, 117] on textarea at bounding box center [808, 117] width 148 height 38
type textarea "Money Owed"
click at [475, 97] on input "text" at bounding box center [491, 96] width 147 height 19
type input "[STREET_ADDRESS]"
type input "Crestwood"
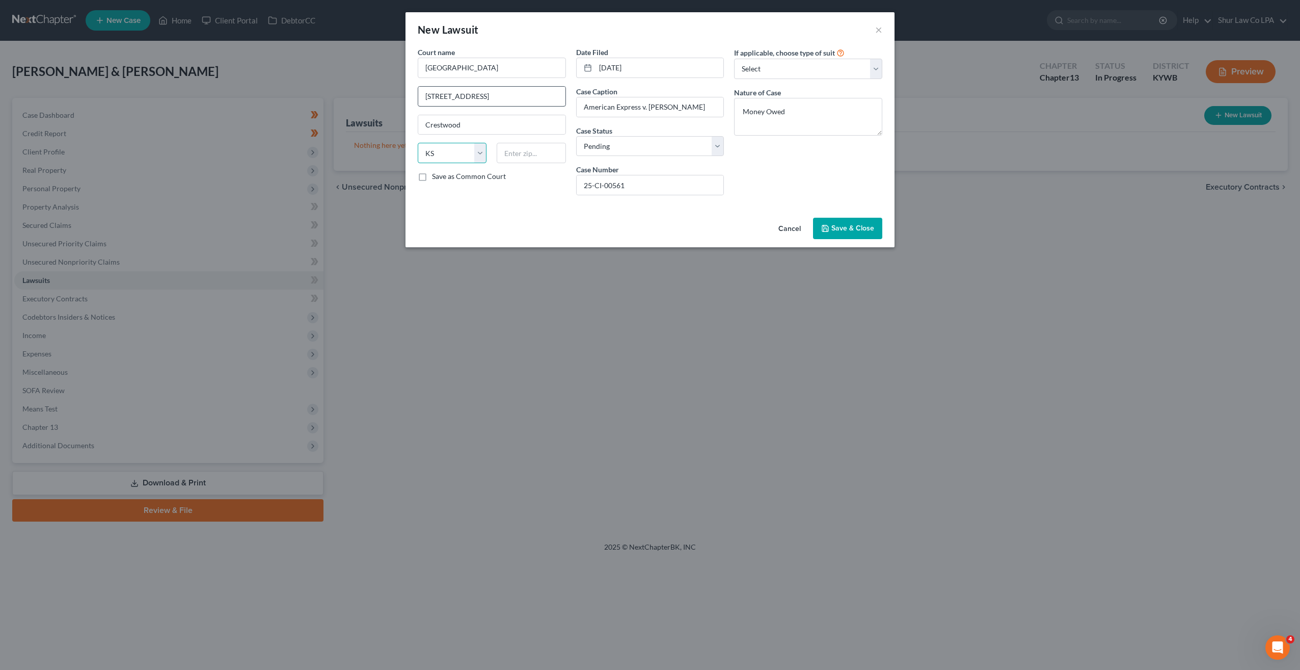
select select "18"
type input "40014-9412"
click at [845, 226] on span "Save & Close" at bounding box center [853, 228] width 43 height 9
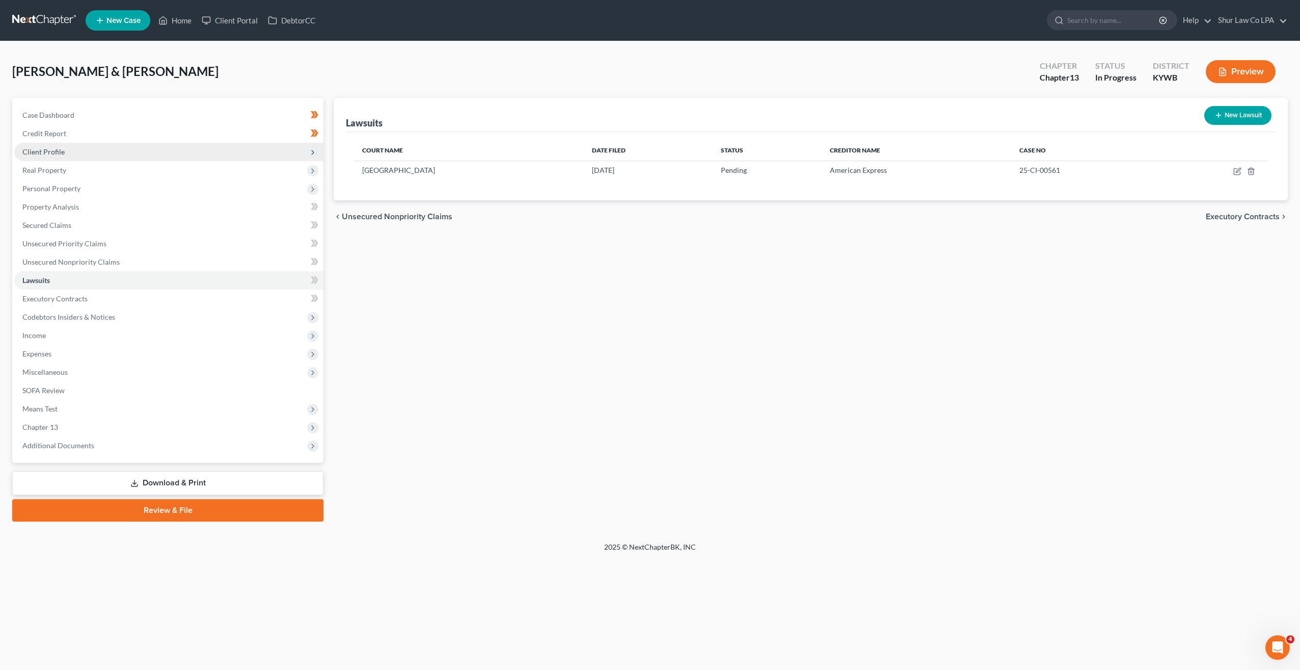
click at [53, 157] on span "Client Profile" at bounding box center [168, 152] width 309 height 18
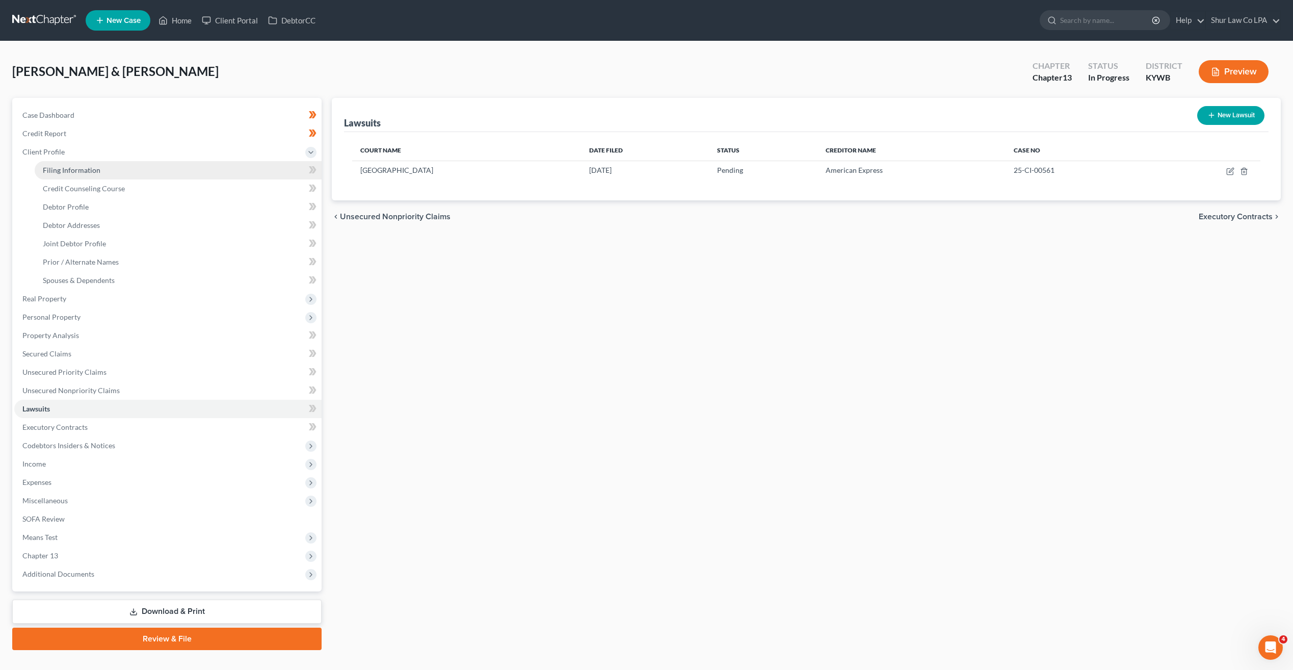
click at [56, 169] on span "Filing Information" at bounding box center [72, 170] width 58 height 9
select select "1"
select select "3"
select select "33"
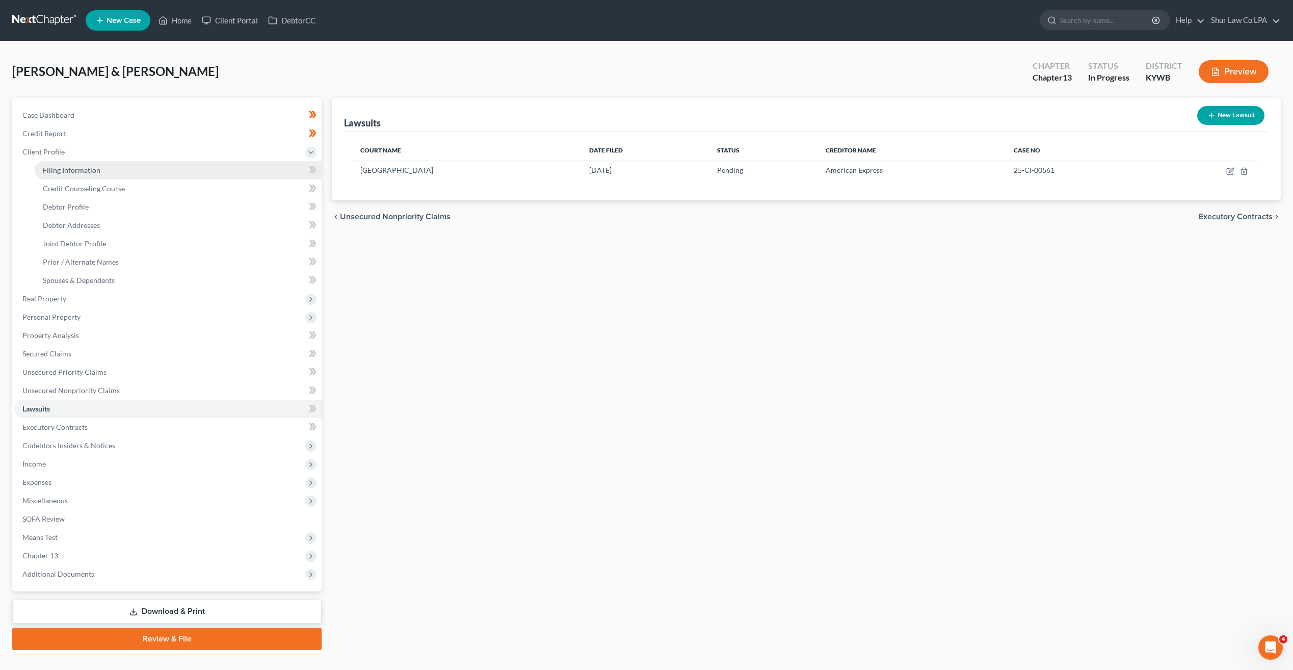
select select "3"
select select "0"
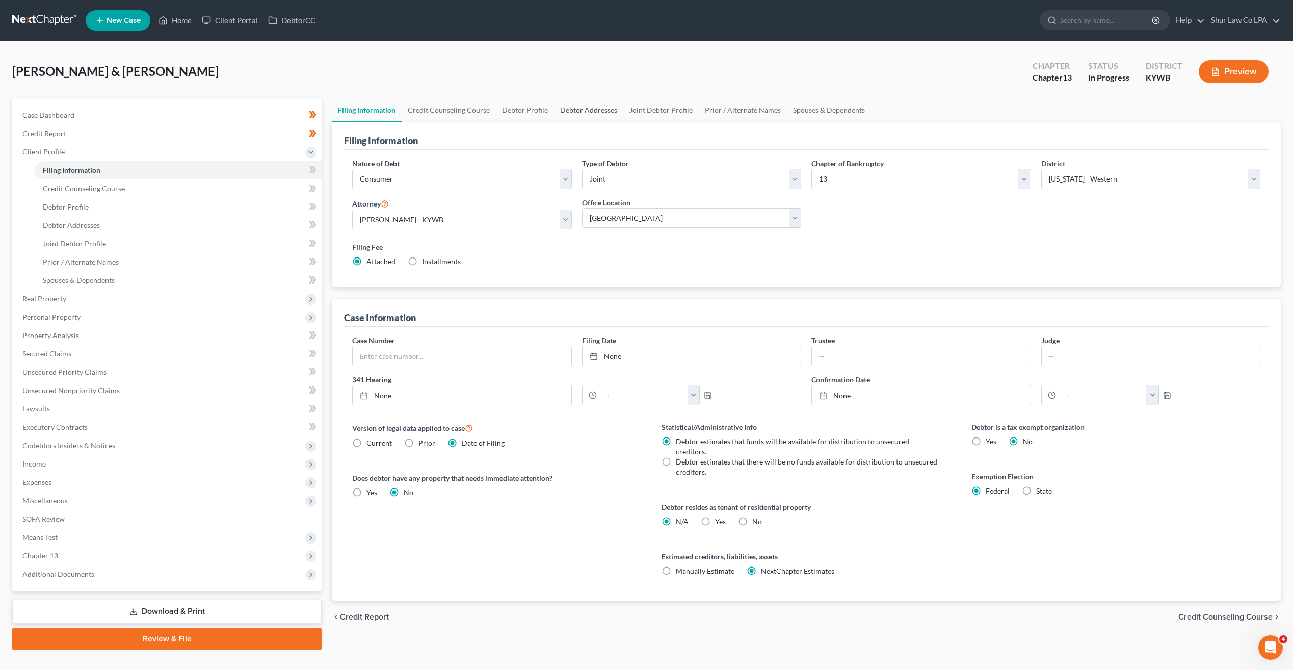
click at [603, 109] on link "Debtor Addresses" at bounding box center [588, 110] width 69 height 24
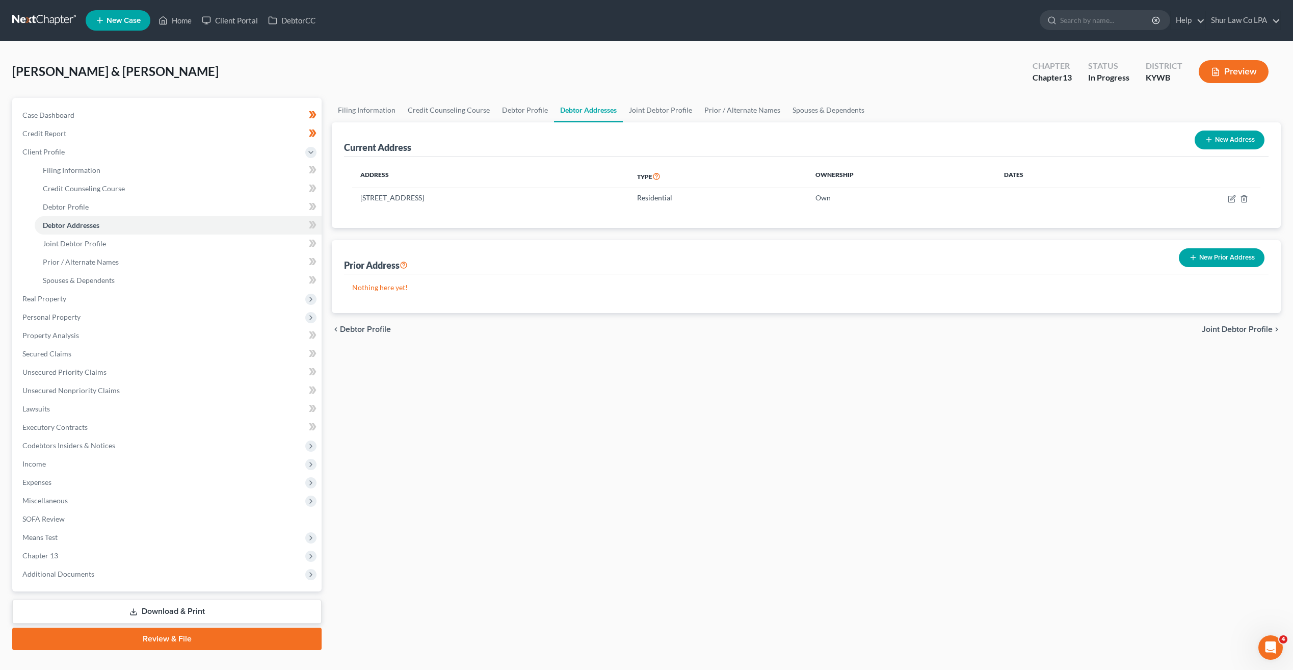
click at [177, 639] on link "Review & File" at bounding box center [166, 638] width 309 height 22
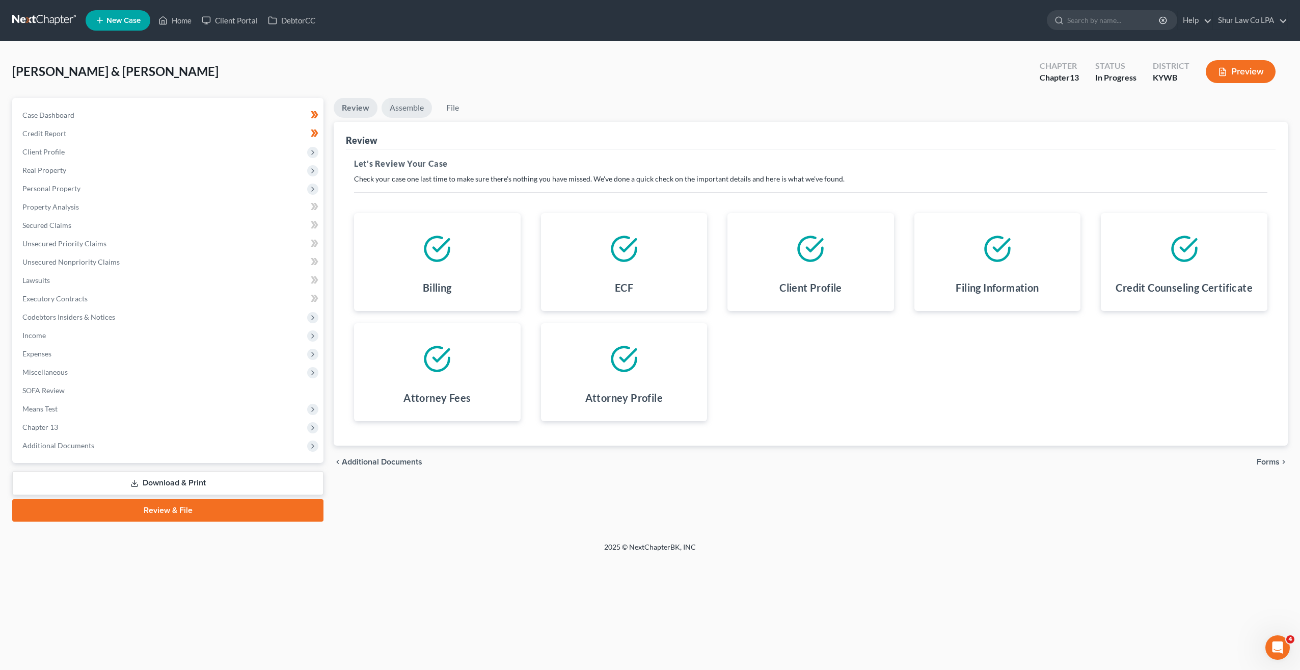
click at [419, 109] on link "Assemble" at bounding box center [407, 108] width 50 height 20
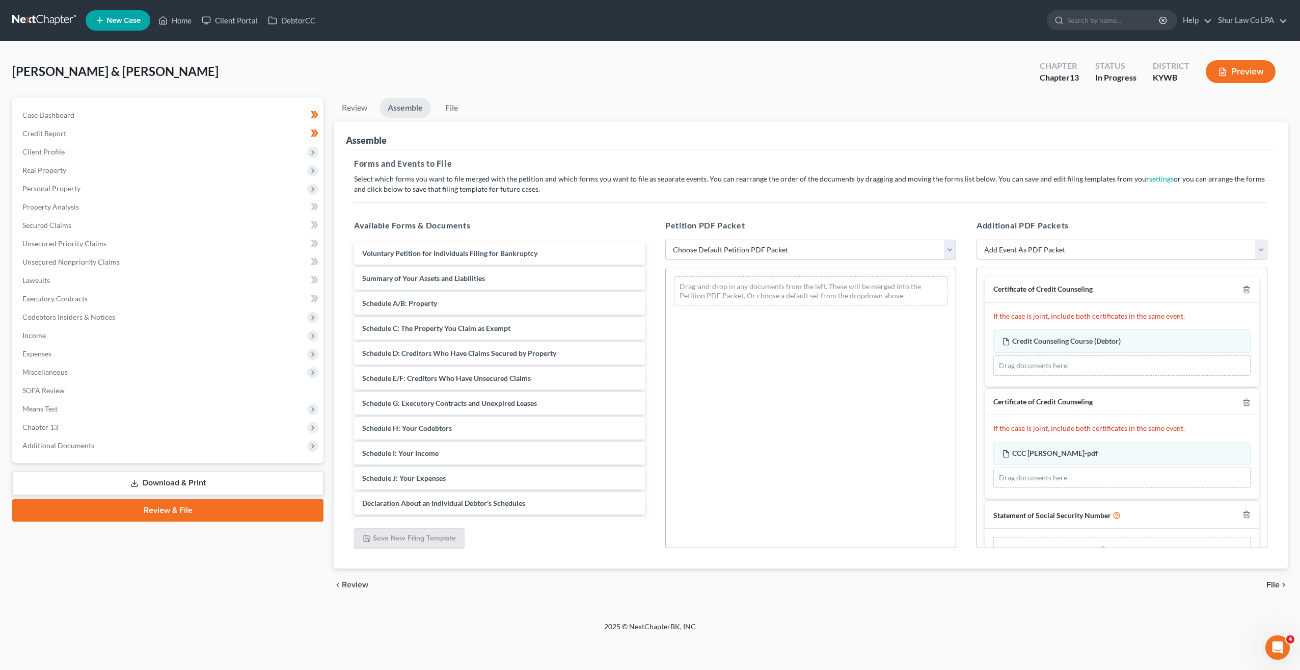
click at [950, 248] on select "Choose Default Petition PDF Packet Emergency Filing (Voluntary Petition and Cre…" at bounding box center [811, 250] width 291 height 20
select select "1"
click at [666, 240] on select "Choose Default Petition PDF Packet Emergency Filing (Voluntary Petition and Cre…" at bounding box center [811, 250] width 291 height 20
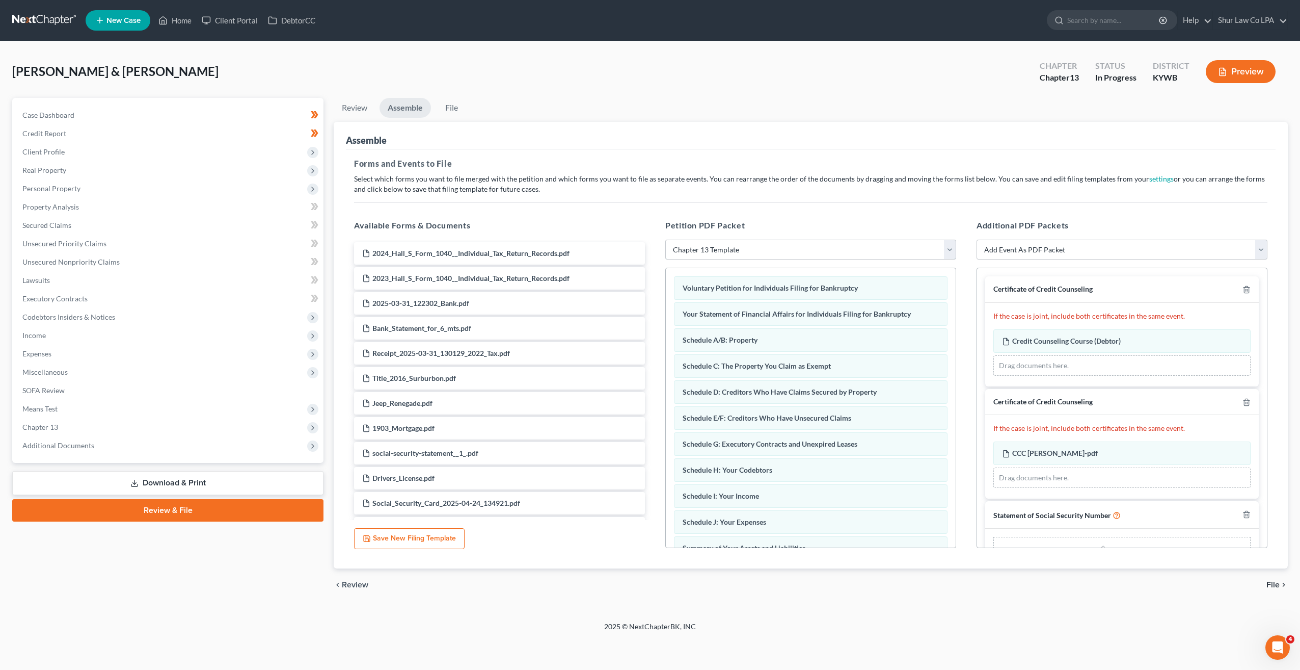
scroll to position [30, 0]
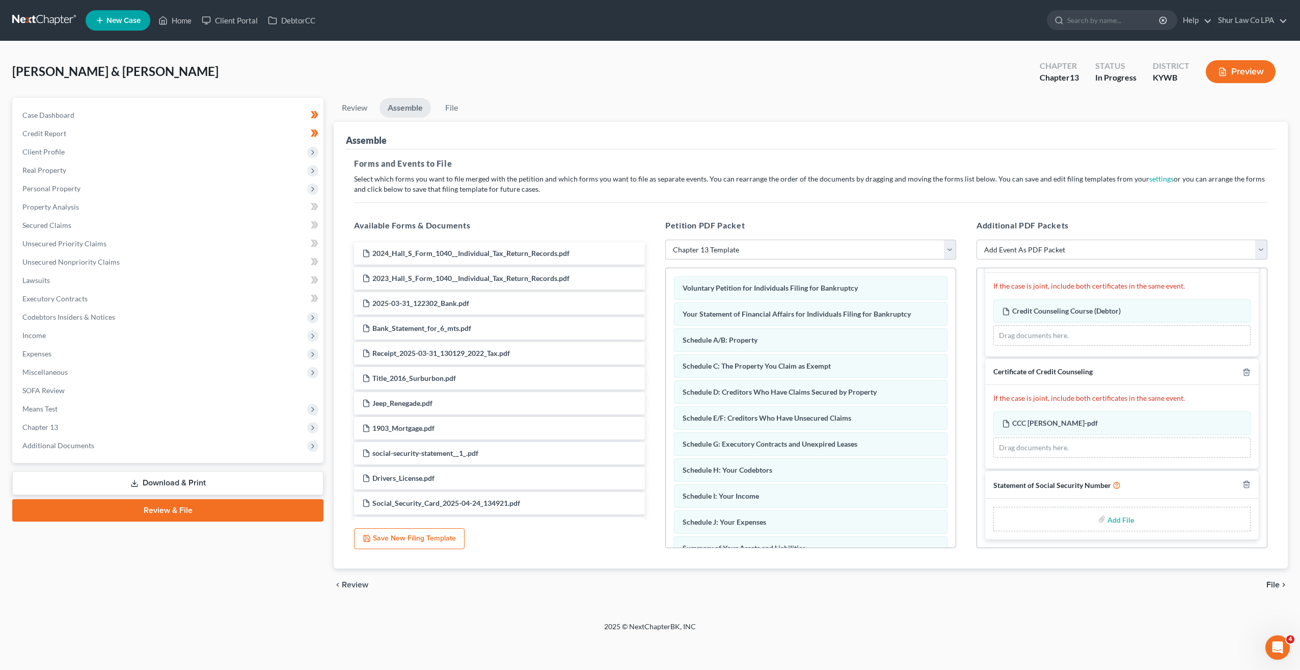
click at [1121, 518] on input "file" at bounding box center [1120, 519] width 24 height 18
type input "C:\fakepath\[DATE] B121.pdf"
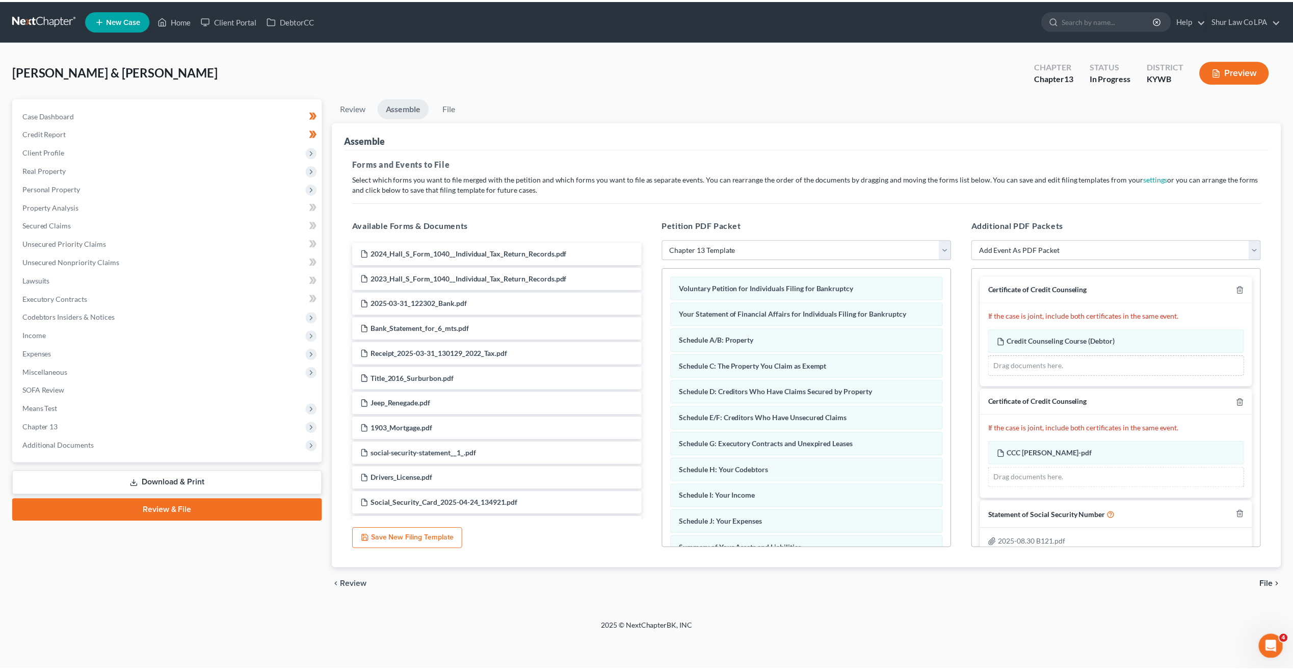
scroll to position [16, 0]
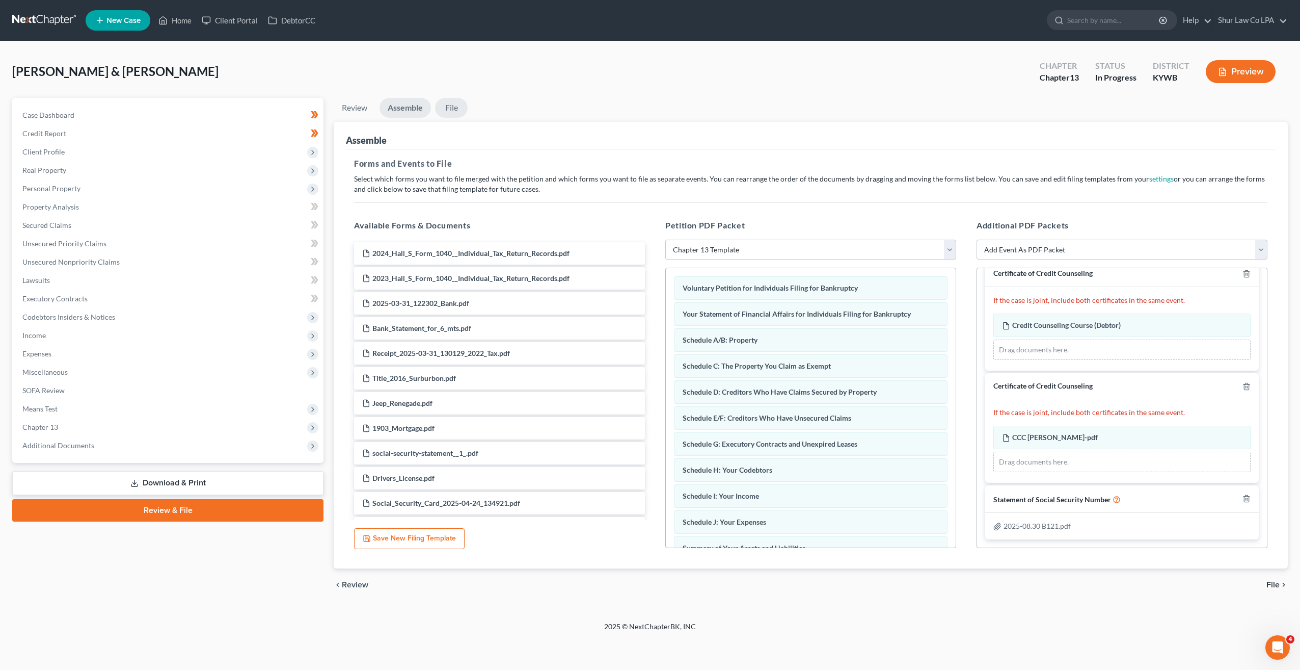
click at [457, 107] on link "File" at bounding box center [451, 108] width 33 height 20
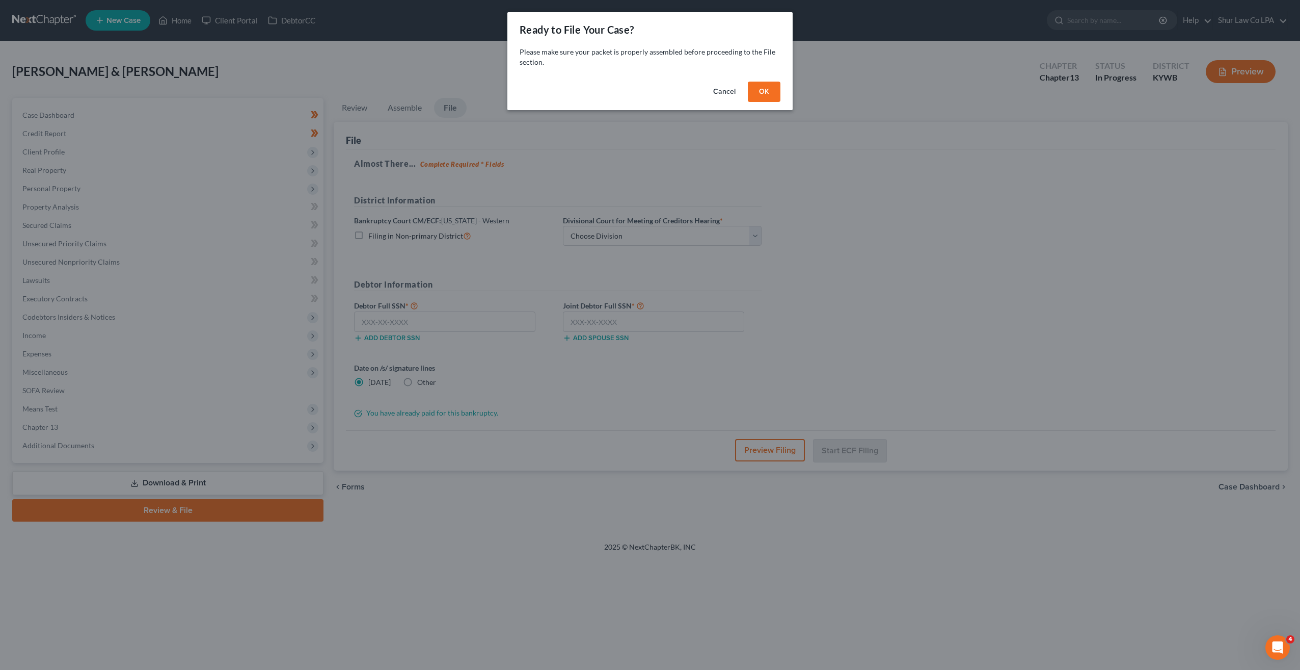
click at [774, 91] on button "OK" at bounding box center [764, 92] width 33 height 20
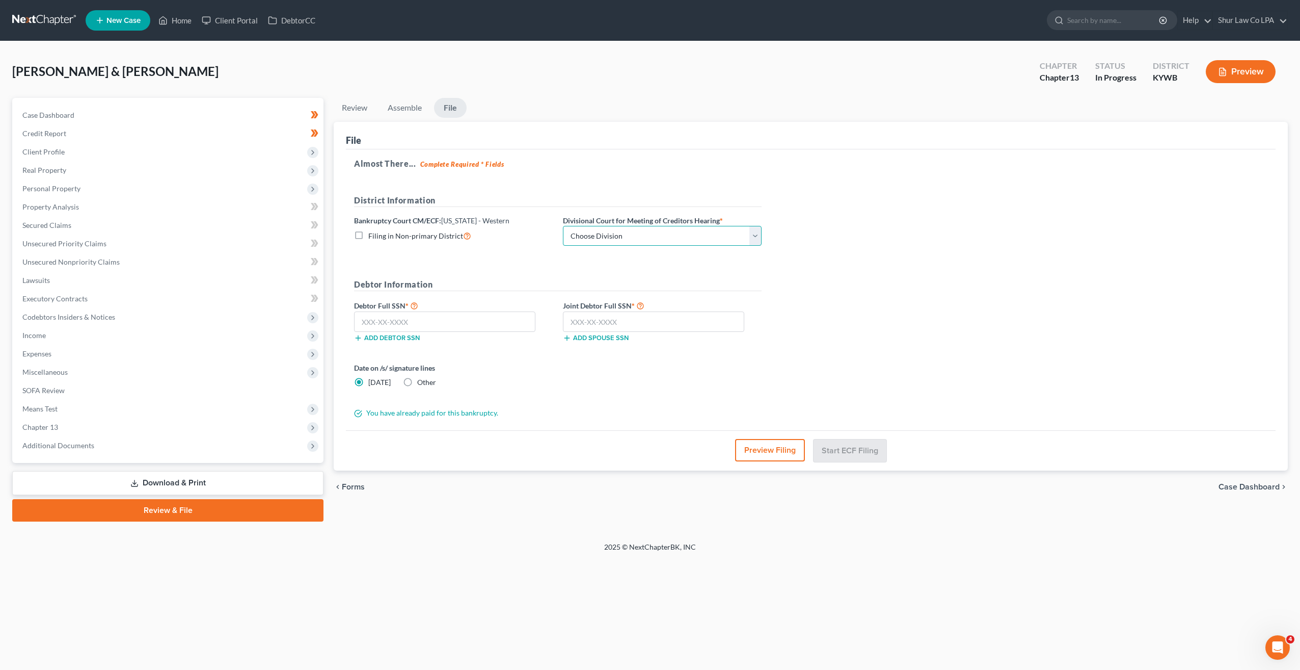
click at [759, 238] on select "Choose Division Bowling Green [GEOGRAPHIC_DATA] [GEOGRAPHIC_DATA] [GEOGRAPHIC_D…" at bounding box center [662, 236] width 199 height 20
select select "1"
click at [563, 226] on select "Choose Division Bowling Green [GEOGRAPHIC_DATA] [GEOGRAPHIC_DATA] [GEOGRAPHIC_D…" at bounding box center [662, 236] width 199 height 20
click at [417, 327] on input "text" at bounding box center [444, 321] width 181 height 20
click at [435, 314] on input "text" at bounding box center [444, 321] width 181 height 20
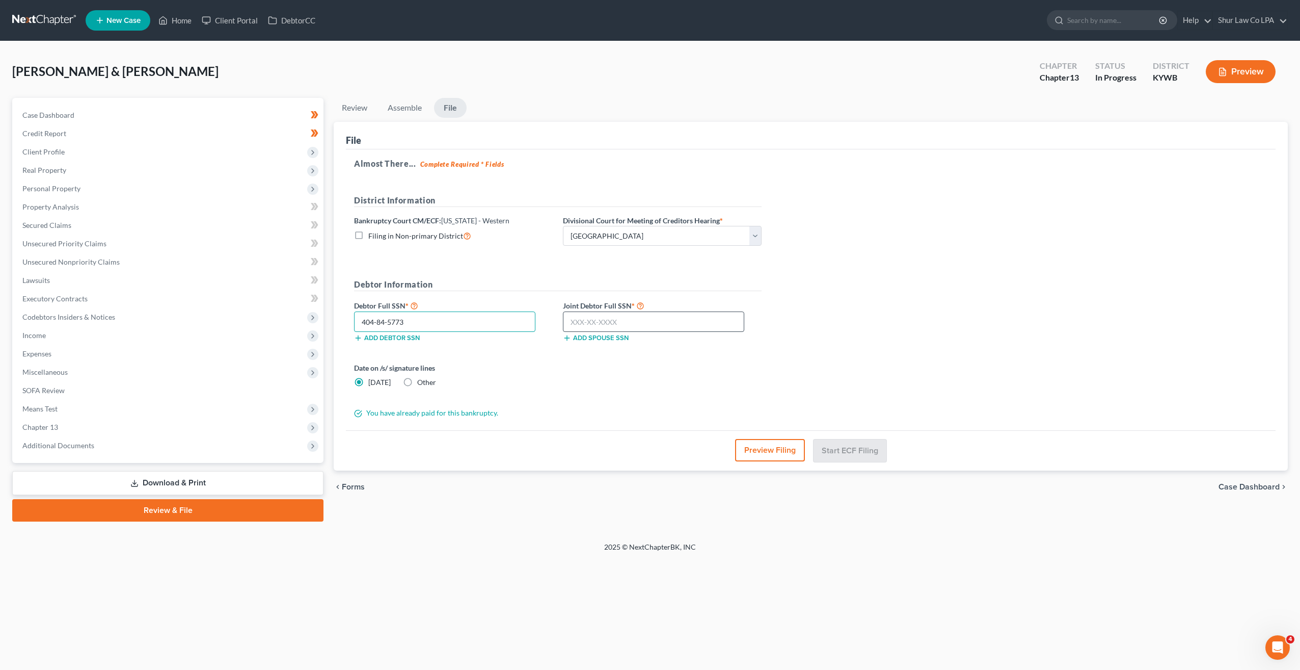
type input "404-84-5773"
click at [634, 319] on input "text" at bounding box center [653, 321] width 181 height 20
type input "308-72-8897"
click at [631, 434] on div "Preview Filing Start ECF Filing" at bounding box center [811, 449] width 930 height 39
click at [851, 446] on button "Start ECF Filing" at bounding box center [850, 450] width 73 height 22
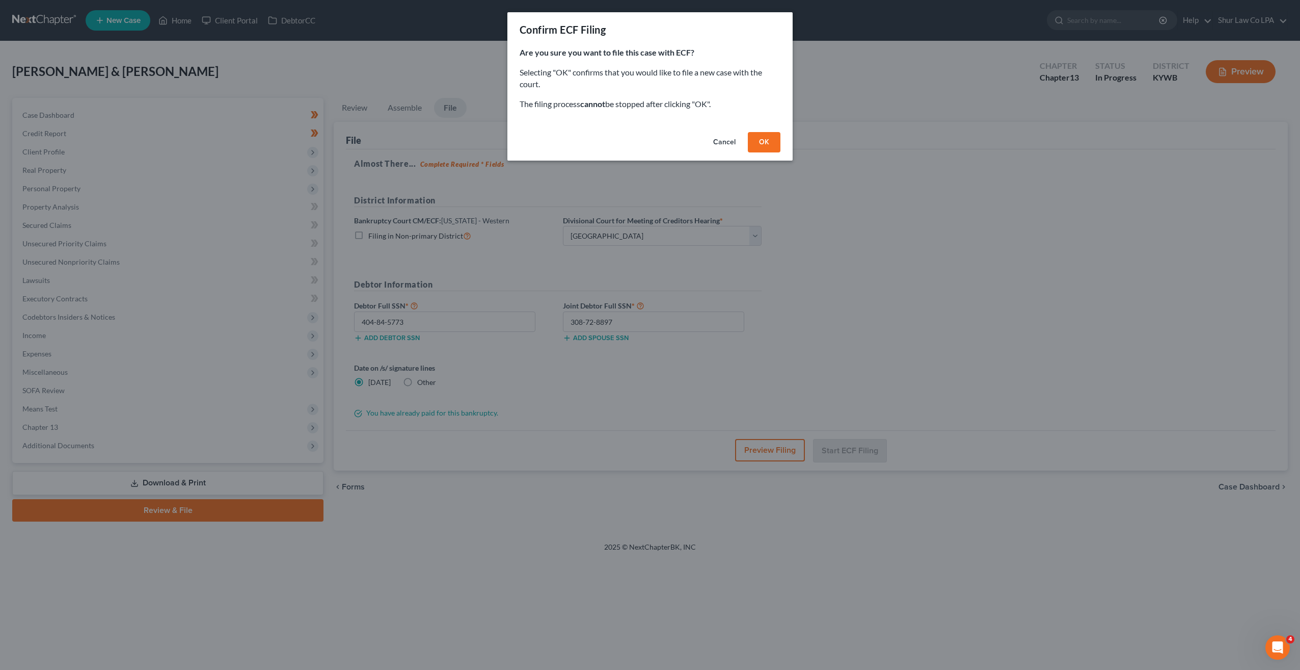
click at [770, 144] on button "OK" at bounding box center [764, 142] width 33 height 20
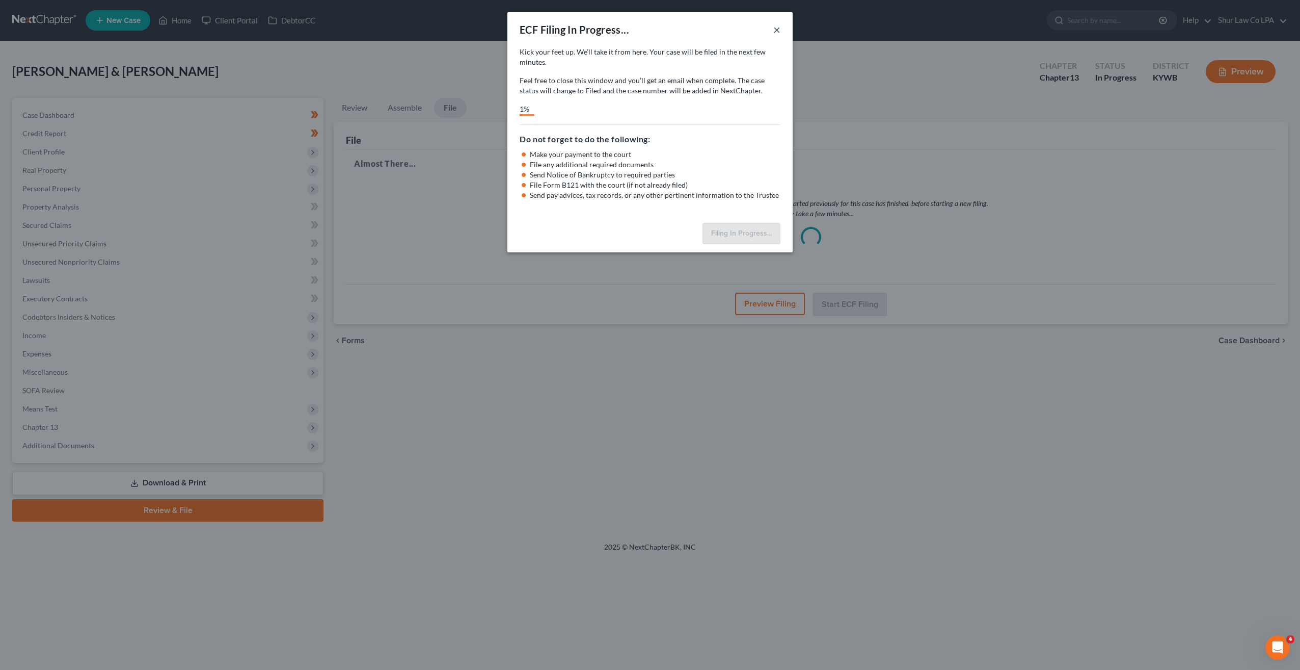
click at [777, 28] on button "×" at bounding box center [777, 29] width 7 height 12
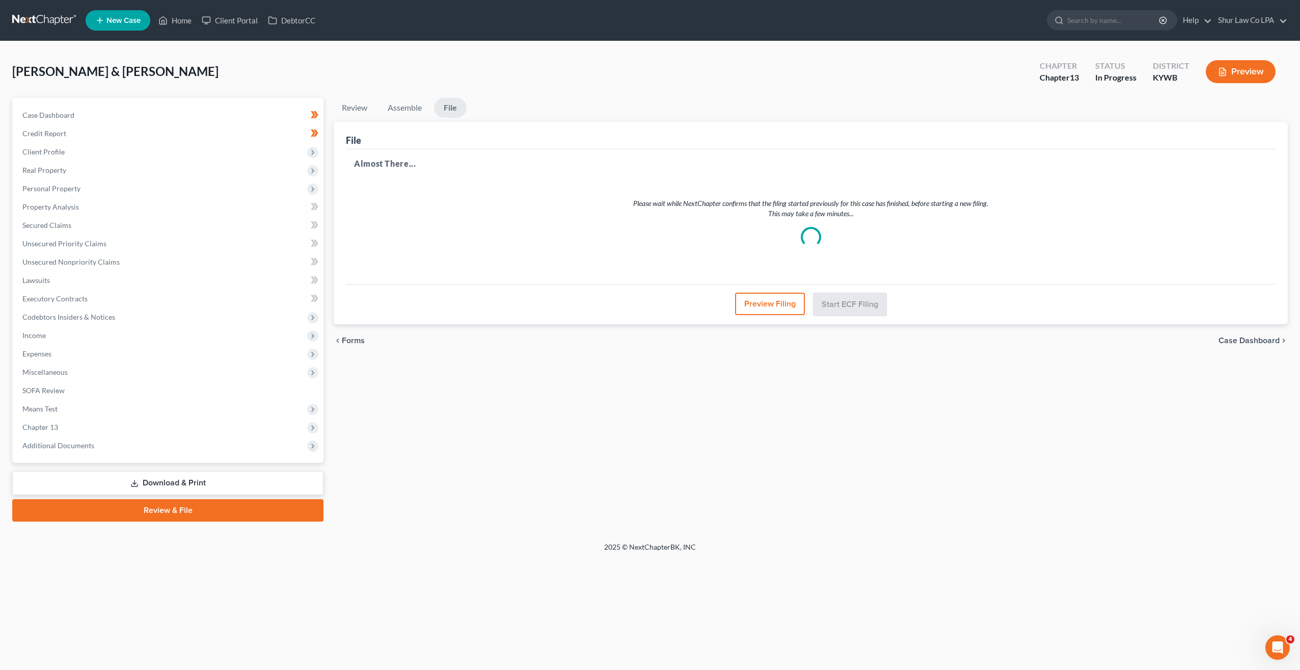
click at [1240, 72] on button "Preview" at bounding box center [1241, 71] width 70 height 23
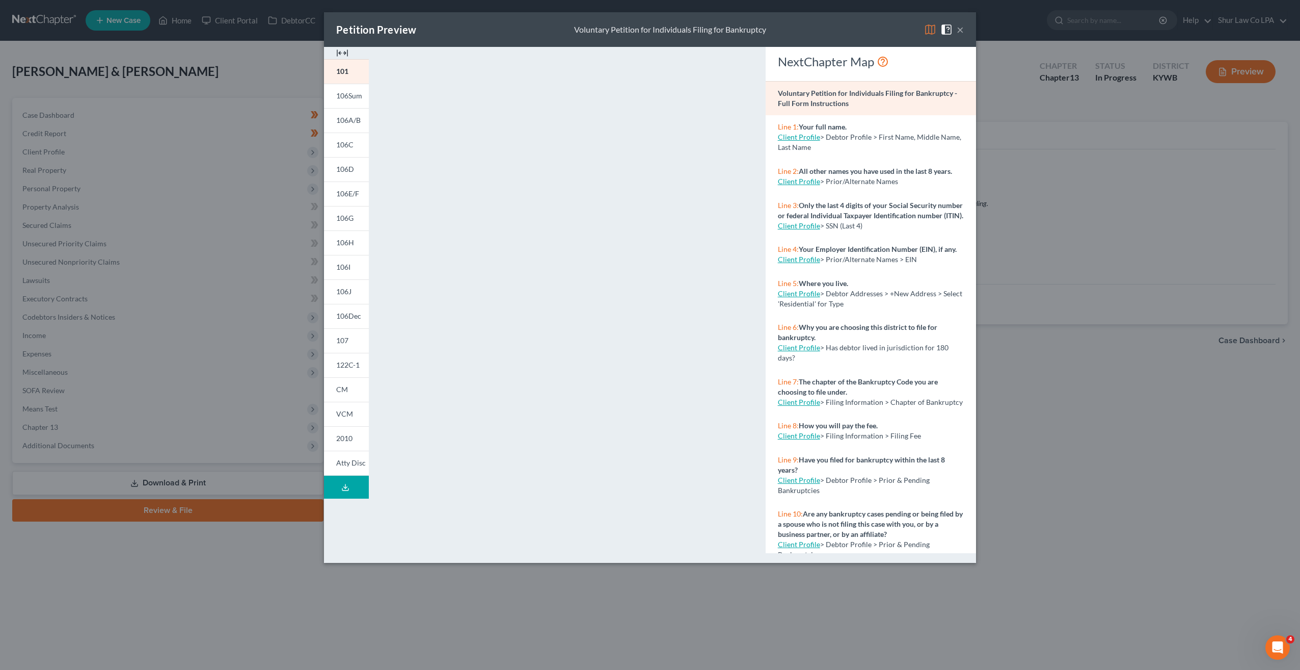
click at [339, 50] on img at bounding box center [342, 53] width 12 height 12
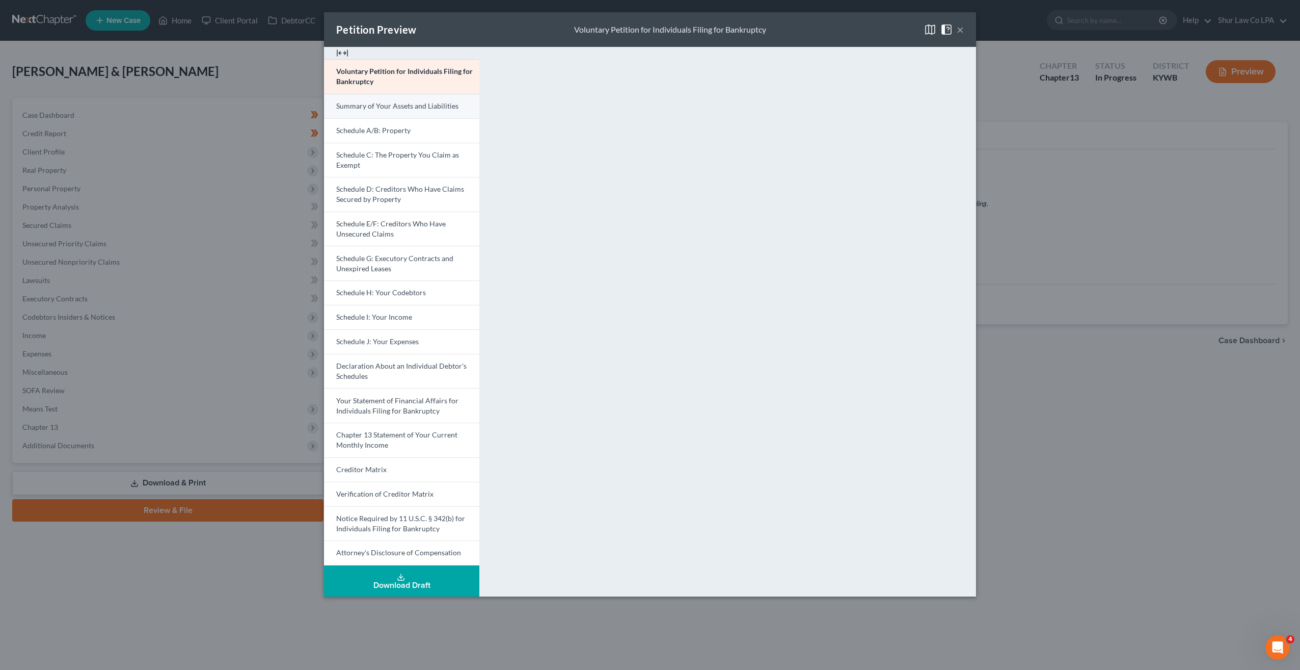
click at [394, 109] on span "Summary of Your Assets and Liabilities" at bounding box center [397, 105] width 122 height 9
click at [960, 26] on button "×" at bounding box center [960, 29] width 7 height 12
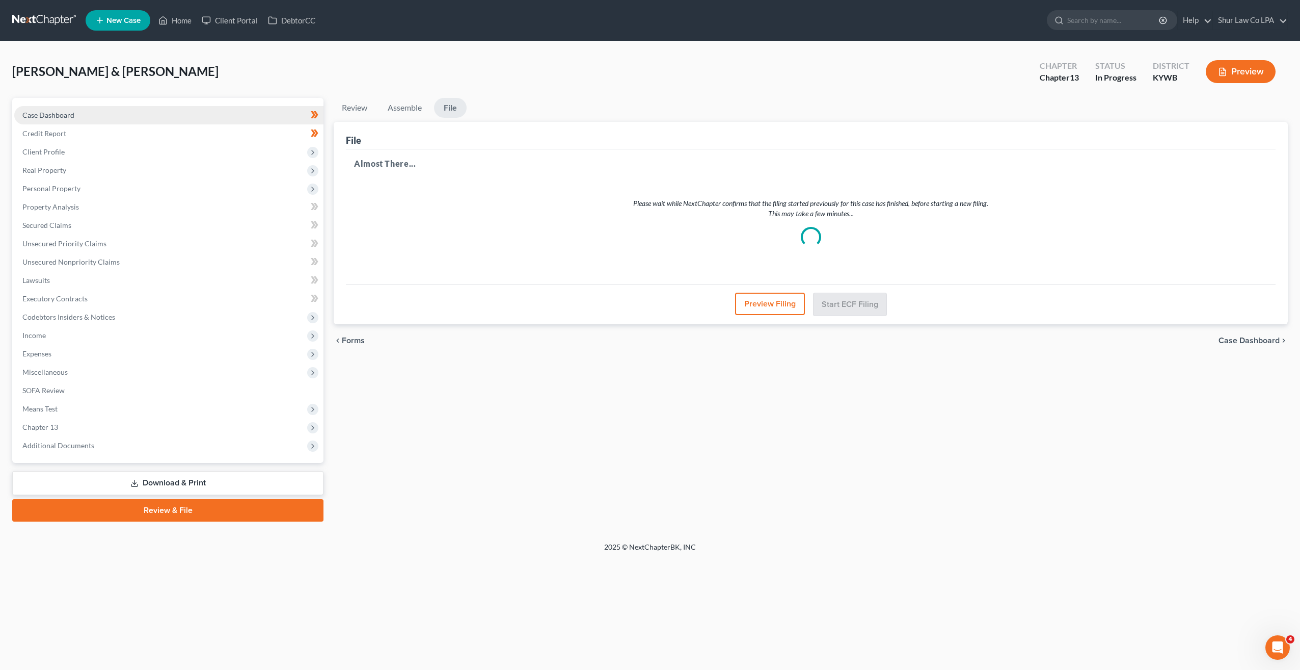
click at [70, 114] on span "Case Dashboard" at bounding box center [48, 115] width 52 height 9
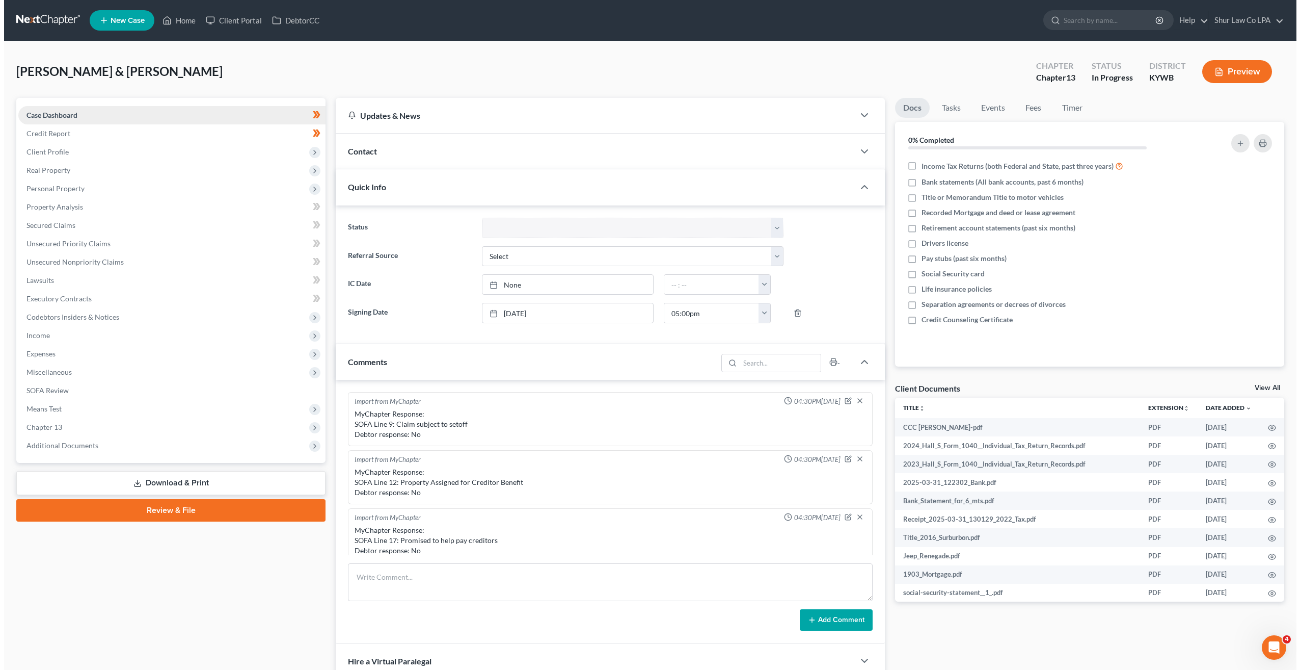
scroll to position [181, 0]
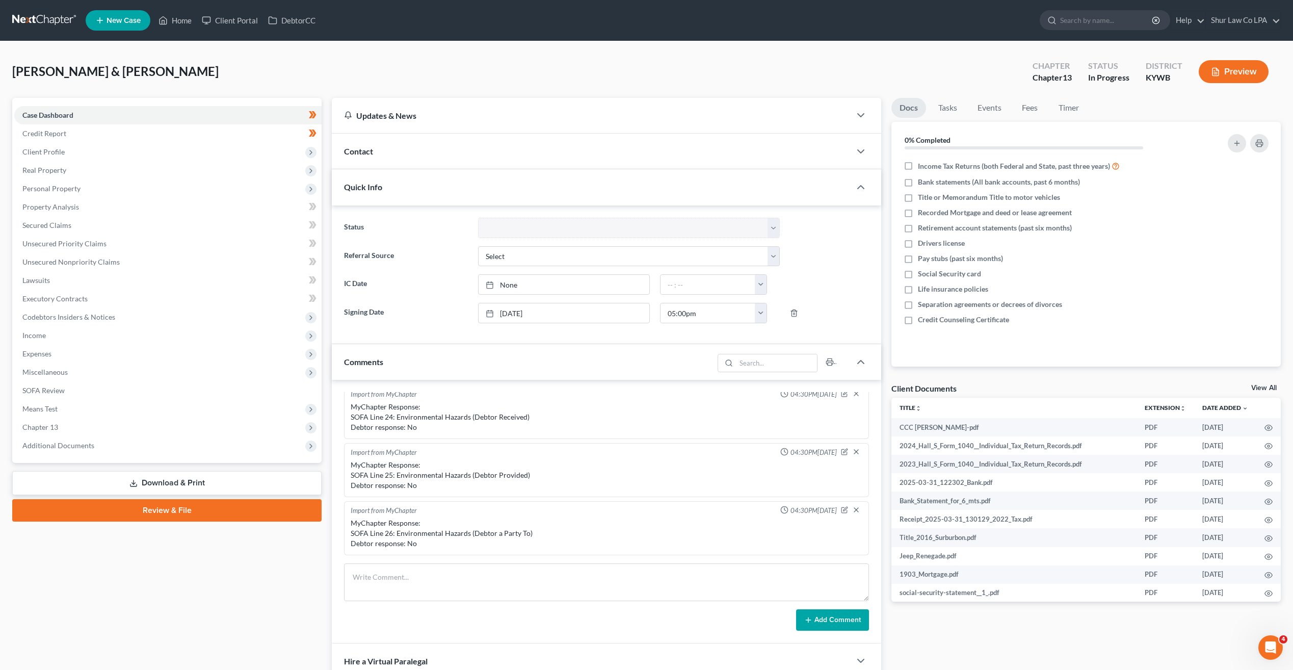
click at [192, 512] on link "Review & File" at bounding box center [166, 510] width 309 height 22
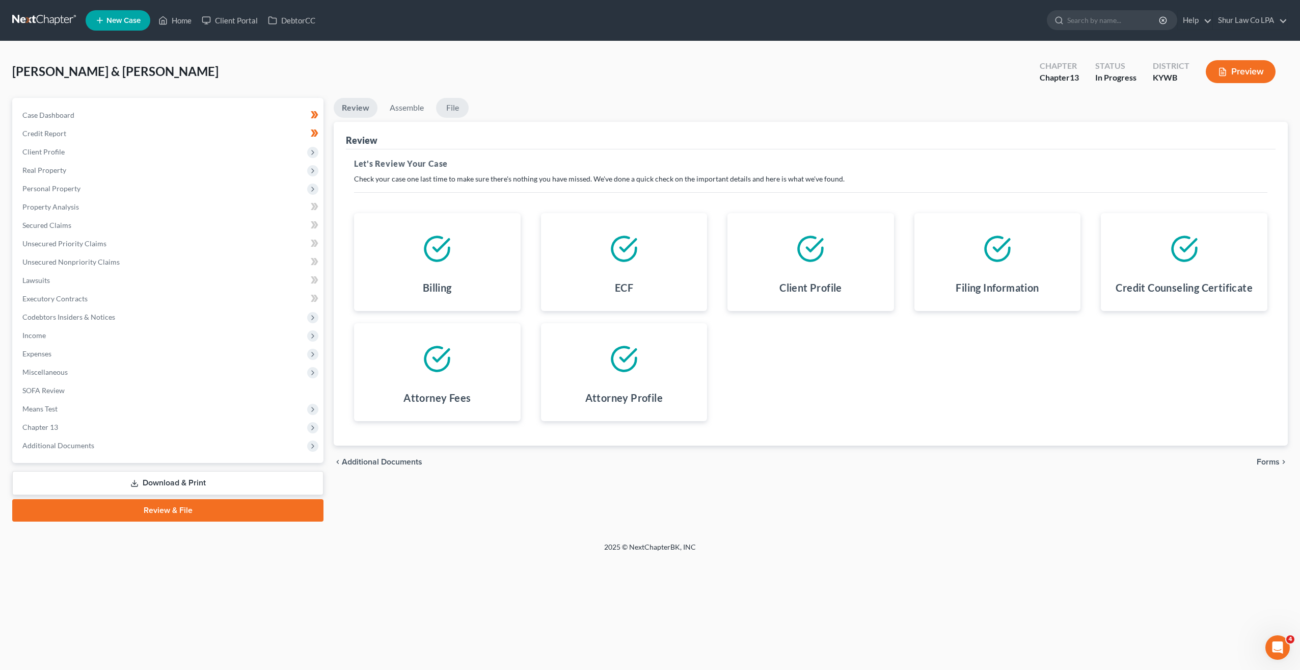
click at [450, 109] on link "File" at bounding box center [452, 108] width 33 height 20
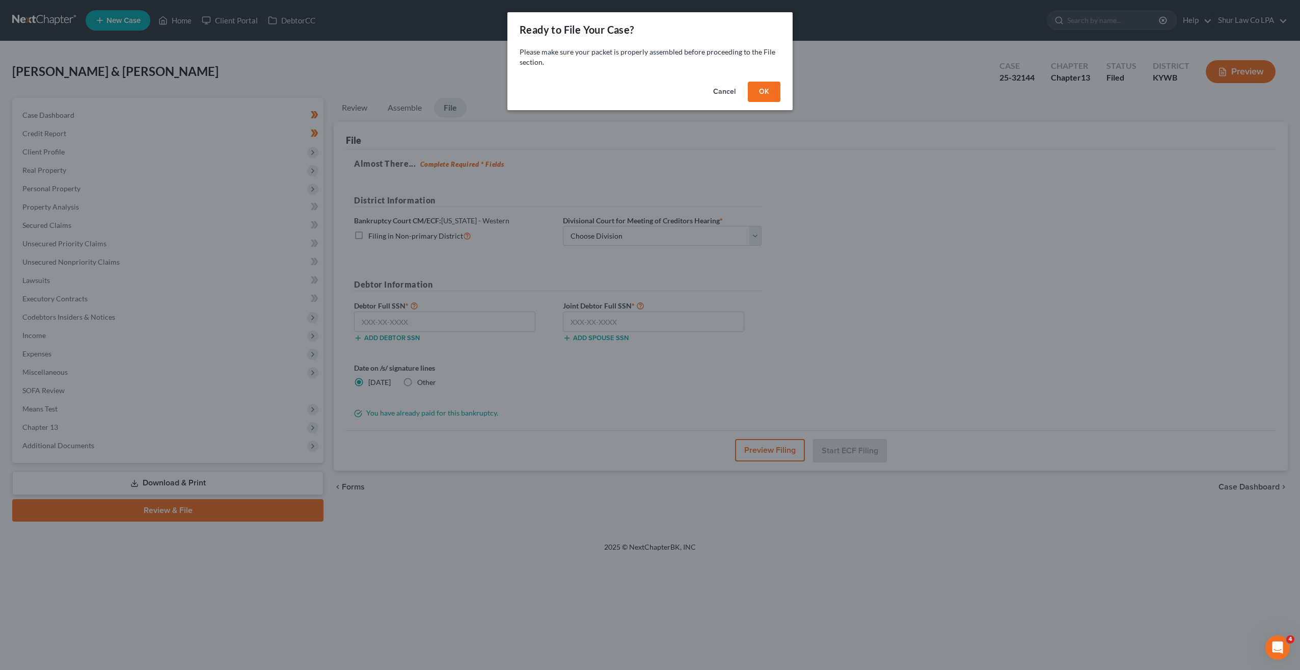
click at [725, 91] on button "Cancel" at bounding box center [724, 92] width 39 height 20
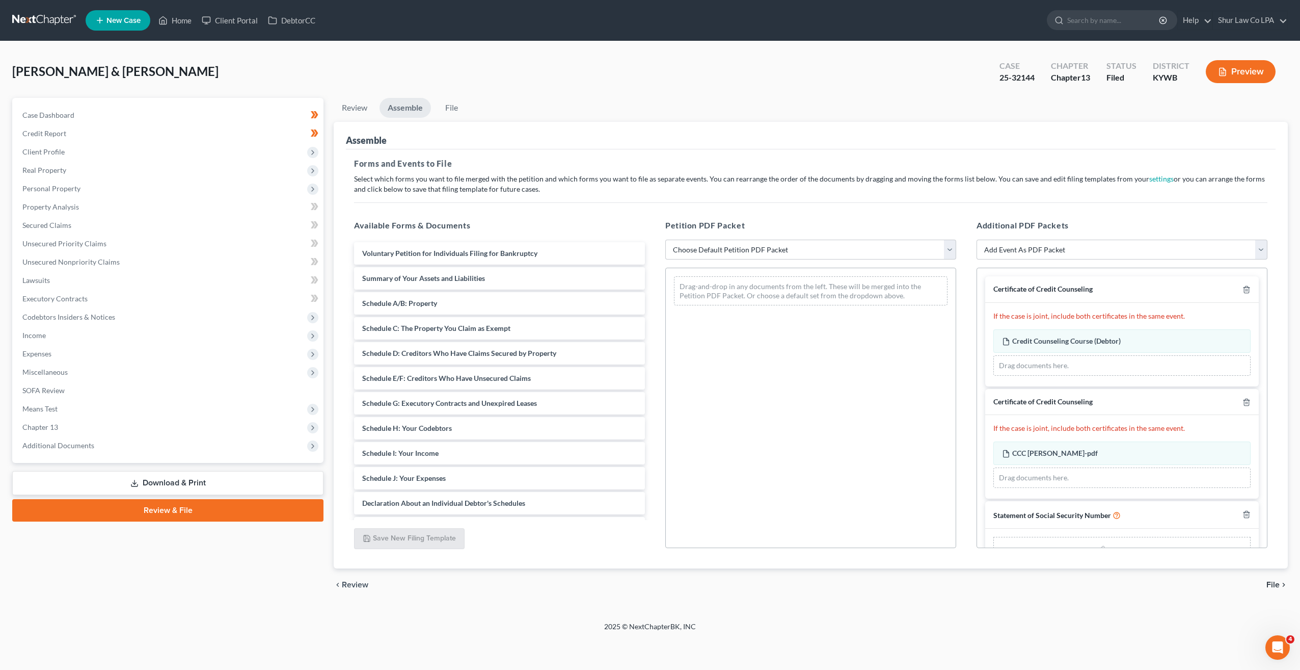
click at [38, 23] on link at bounding box center [44, 20] width 65 height 18
